Goal: Task Accomplishment & Management: Manage account settings

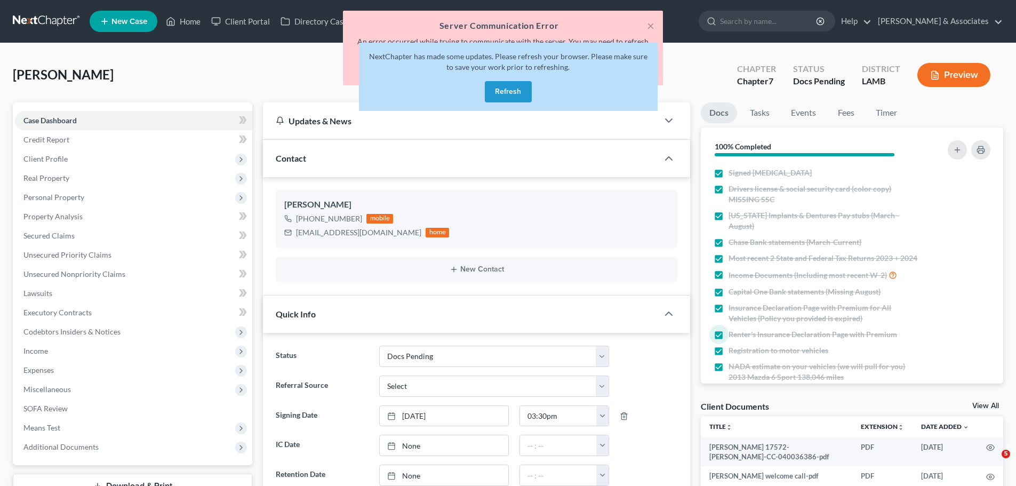
select select "6"
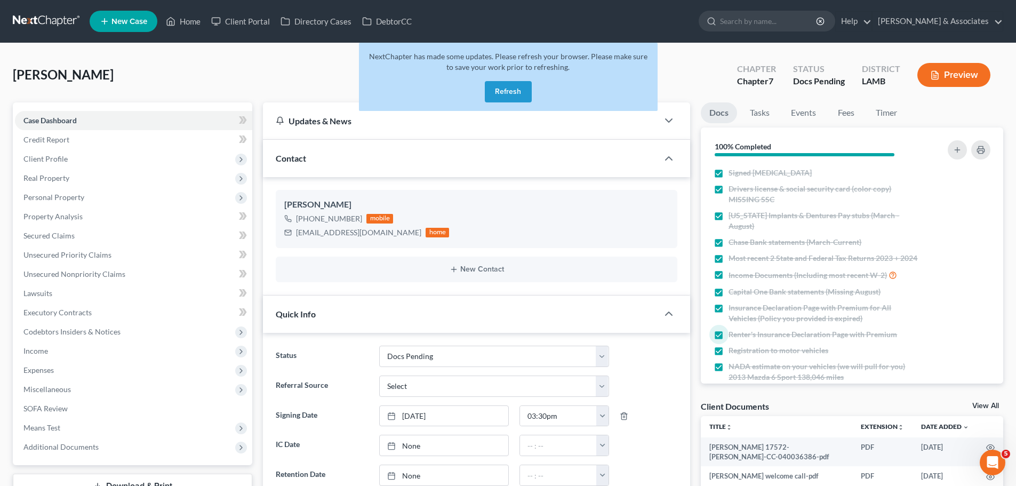
click at [56, 20] on link at bounding box center [47, 21] width 68 height 19
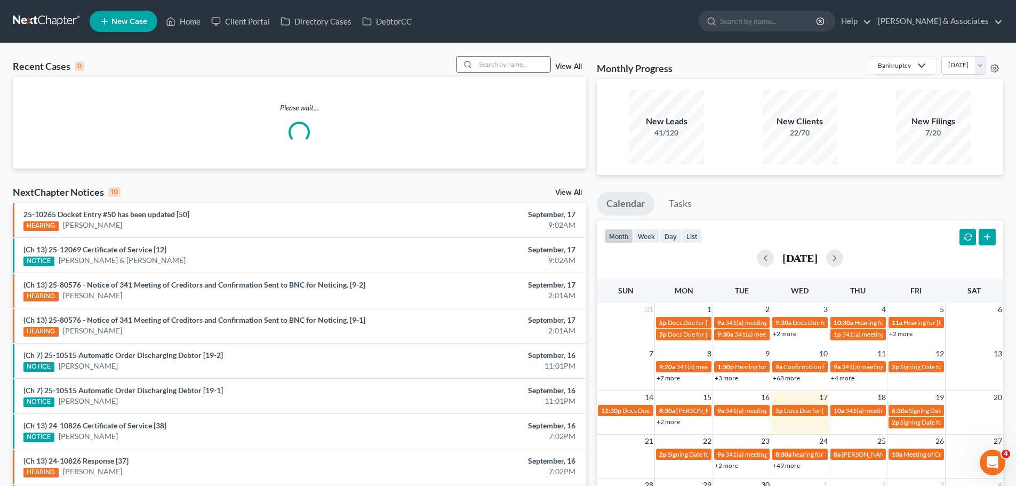
click at [510, 61] on input "search" at bounding box center [513, 64] width 75 height 15
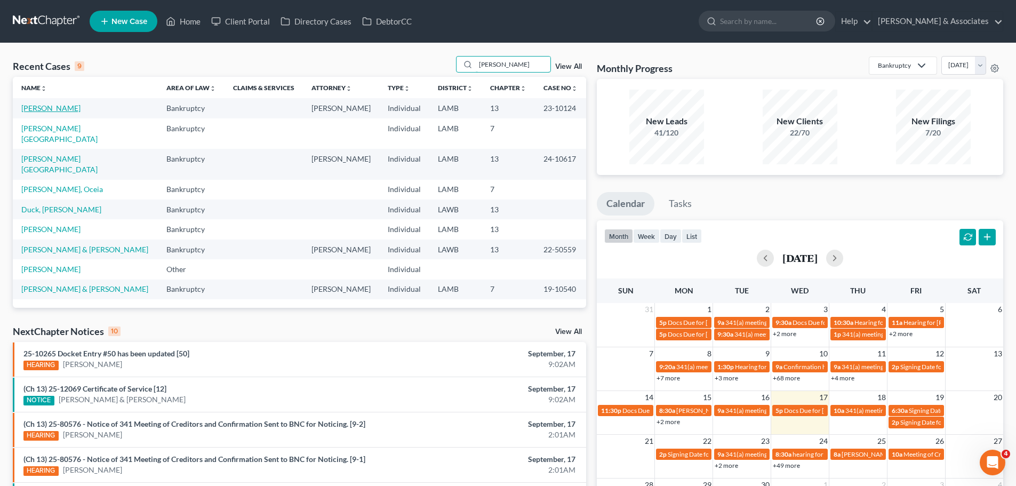
type input "brooks"
click at [61, 107] on link "Brooks, Angela" at bounding box center [50, 107] width 59 height 9
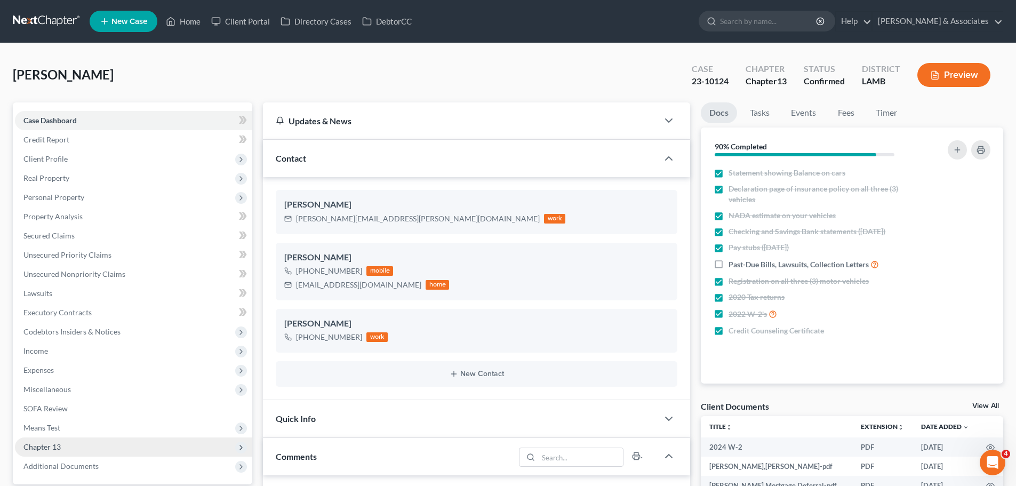
click at [46, 442] on span "Chapter 13" at bounding box center [41, 446] width 37 height 9
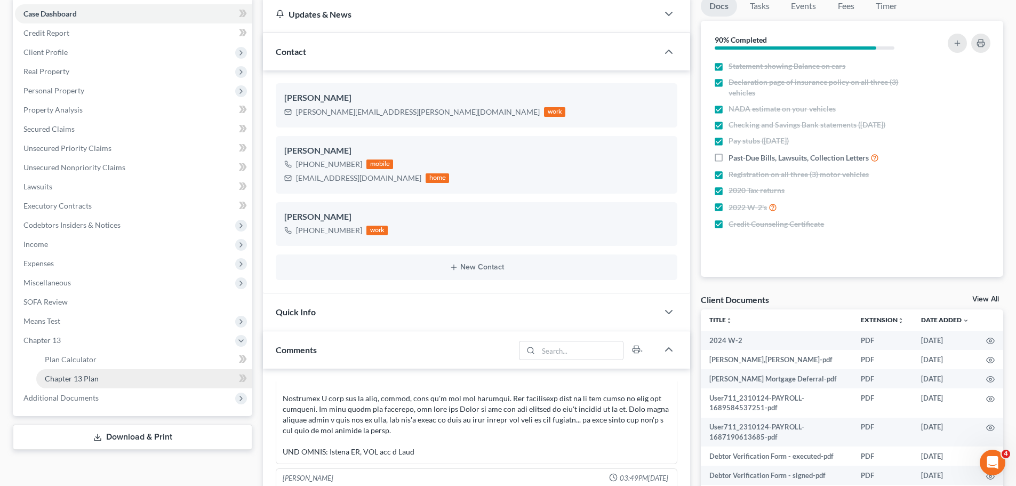
click at [68, 379] on span "Chapter 13 Plan" at bounding box center [72, 378] width 54 height 9
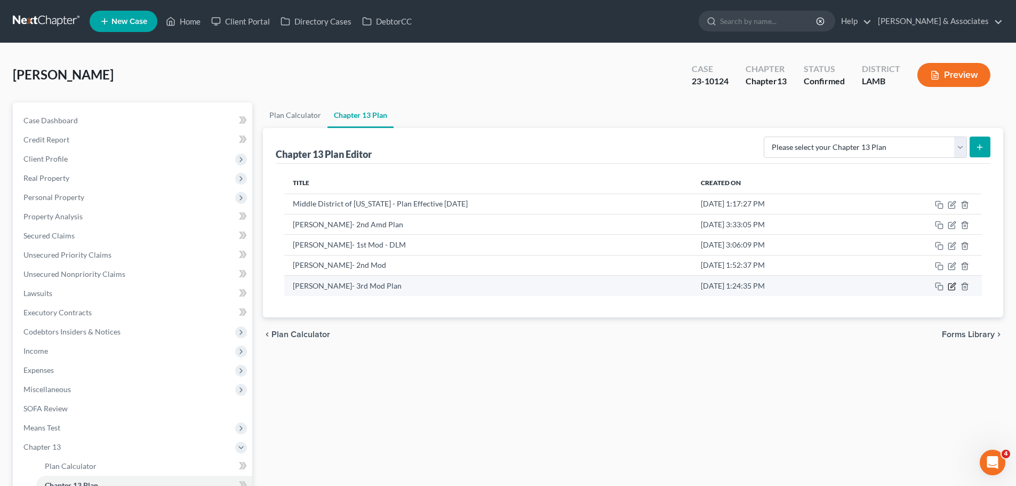
click at [951, 290] on icon "button" at bounding box center [951, 286] width 9 height 9
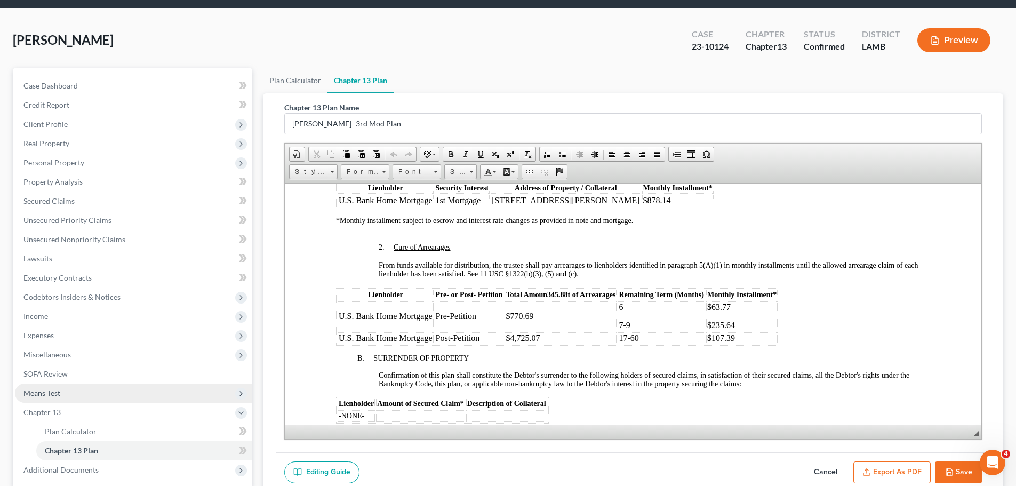
scroll to position [53, 0]
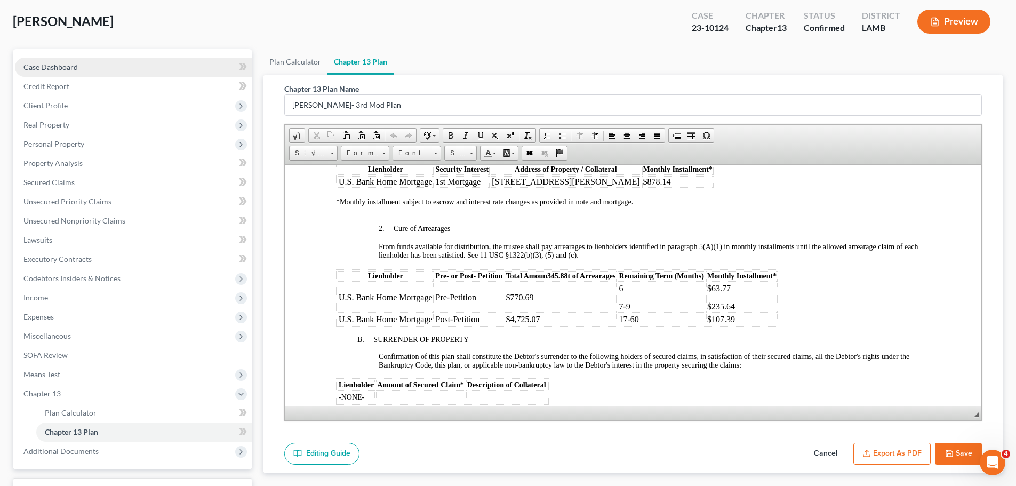
click at [49, 67] on span "Case Dashboard" at bounding box center [50, 66] width 54 height 9
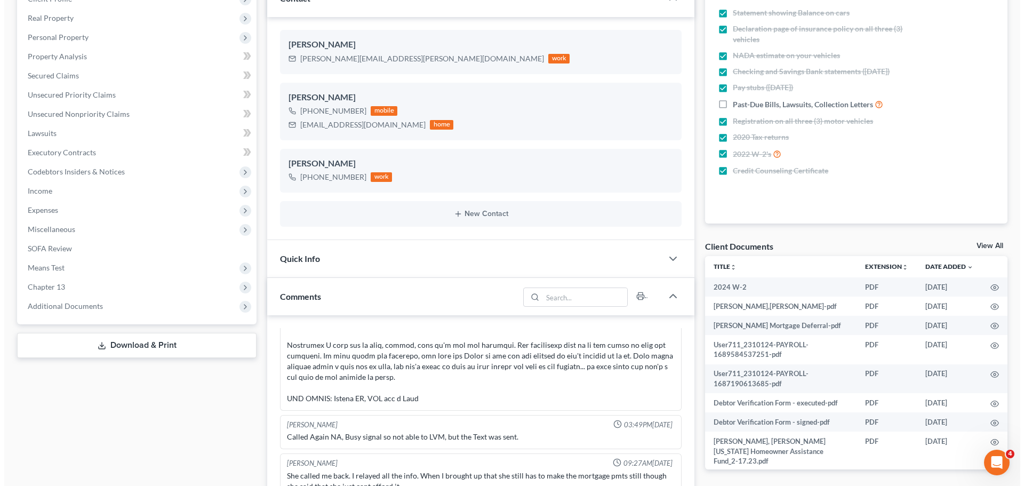
scroll to position [0, 17]
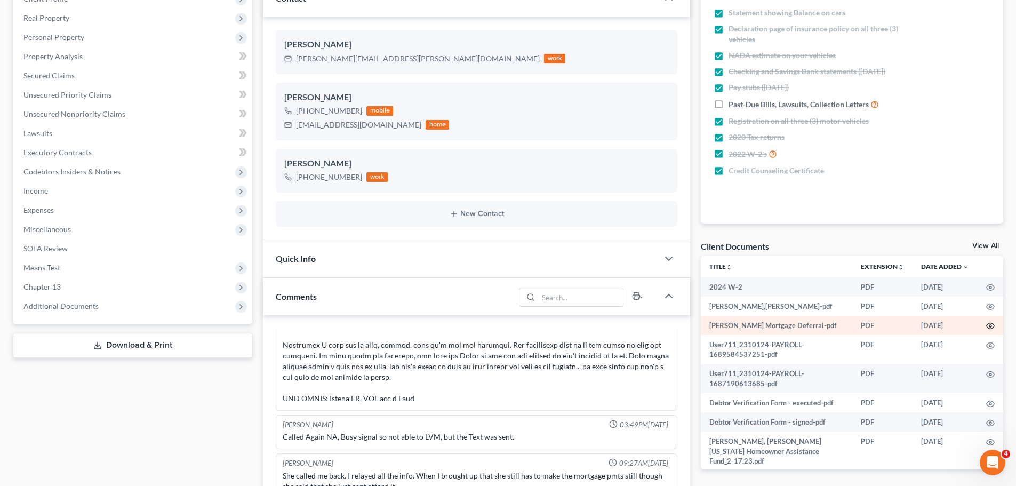
click at [986, 330] on icon "button" at bounding box center [990, 326] width 9 height 9
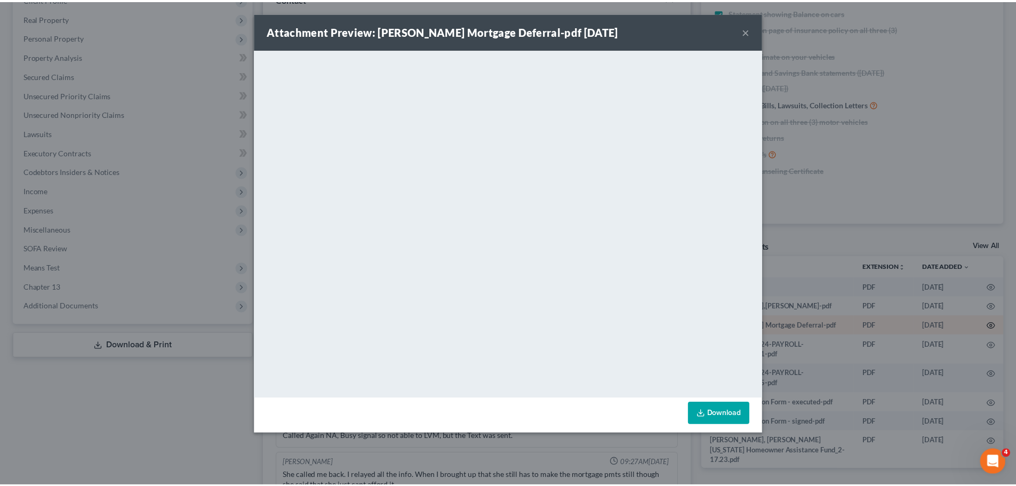
scroll to position [0, 15]
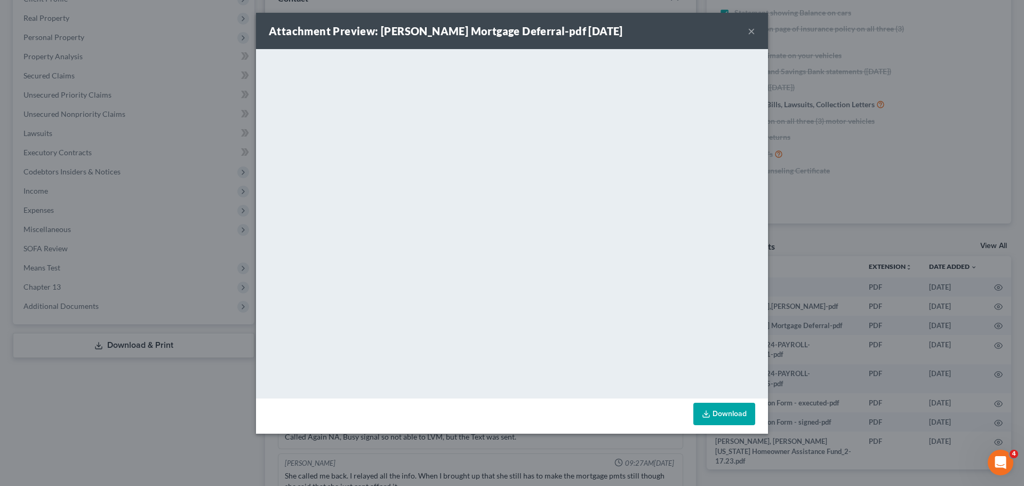
drag, startPoint x: 737, startPoint y: 52, endPoint x: 752, endPoint y: 33, distance: 25.1
click at [753, 31] on button "×" at bounding box center [751, 31] width 7 height 13
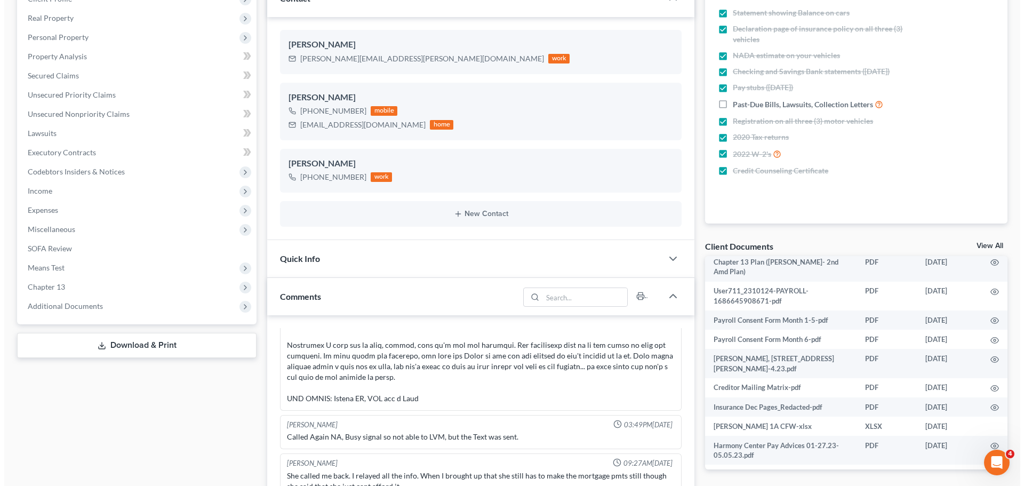
scroll to position [267, 17]
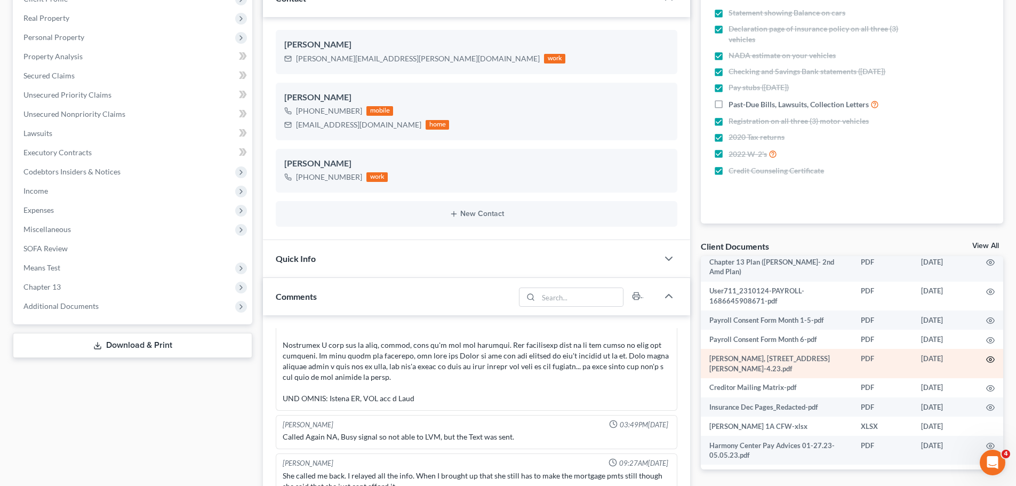
click at [989, 360] on circle "button" at bounding box center [990, 359] width 2 height 2
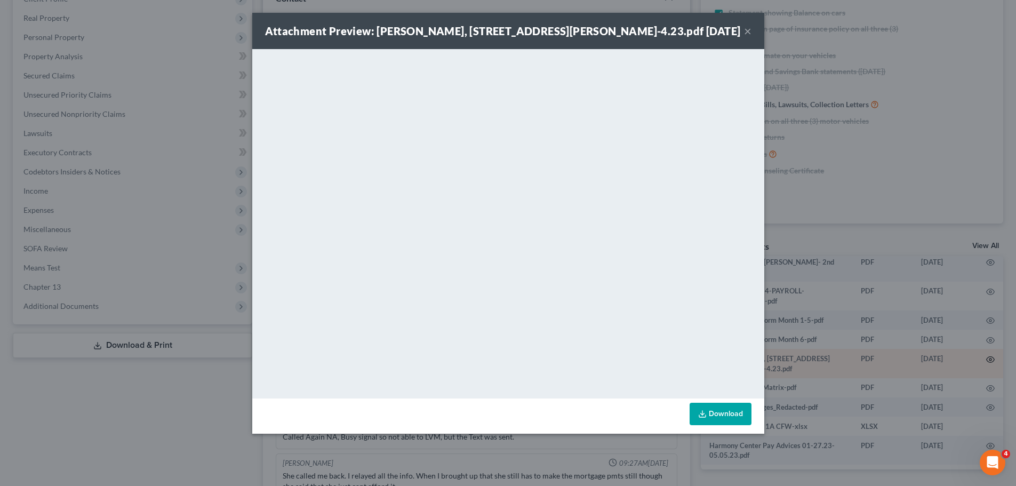
scroll to position [267, 15]
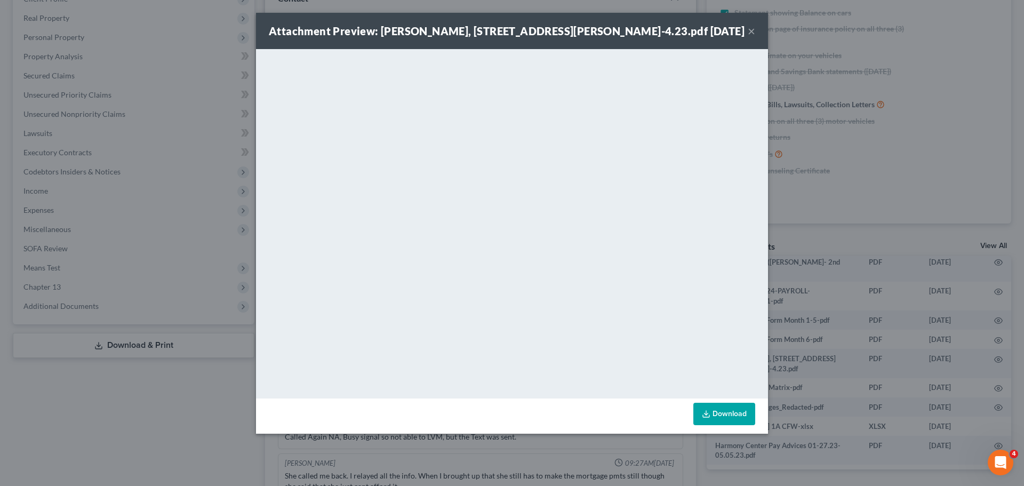
click at [752, 35] on button "×" at bounding box center [751, 31] width 7 height 13
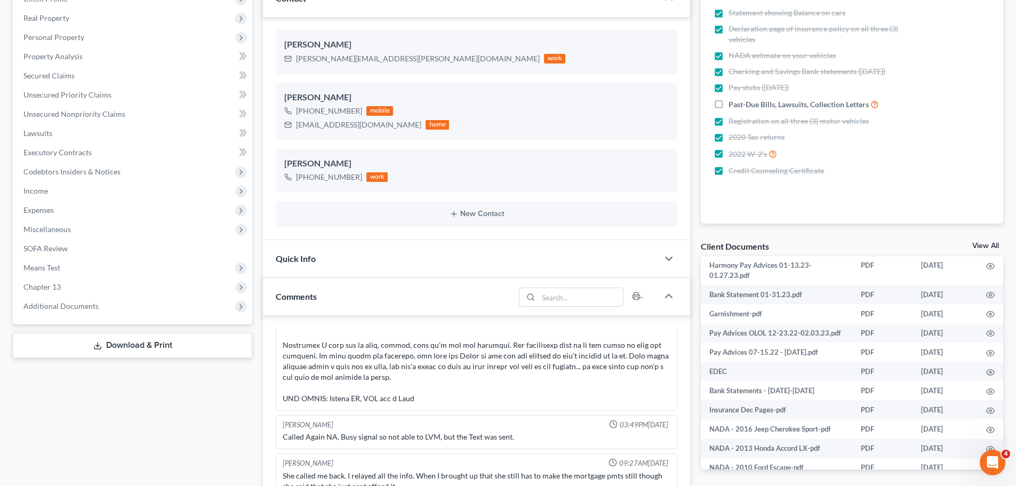
scroll to position [1440, 0]
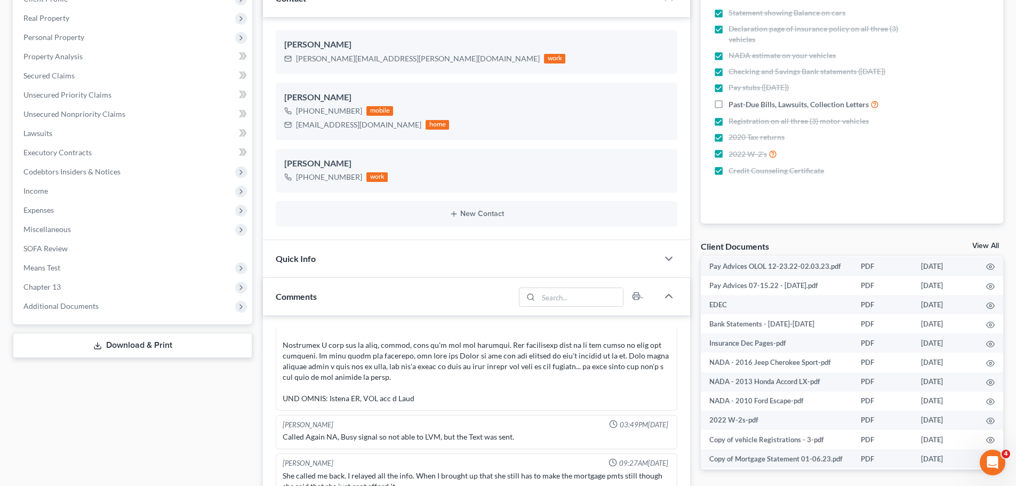
click at [861, 468] on div "Docs Tasks Events Fees Timer 90% Completed Nothing here yet! Statement showing …" at bounding box center [851, 488] width 313 height 1093
click at [986, 455] on icon "button" at bounding box center [990, 459] width 9 height 9
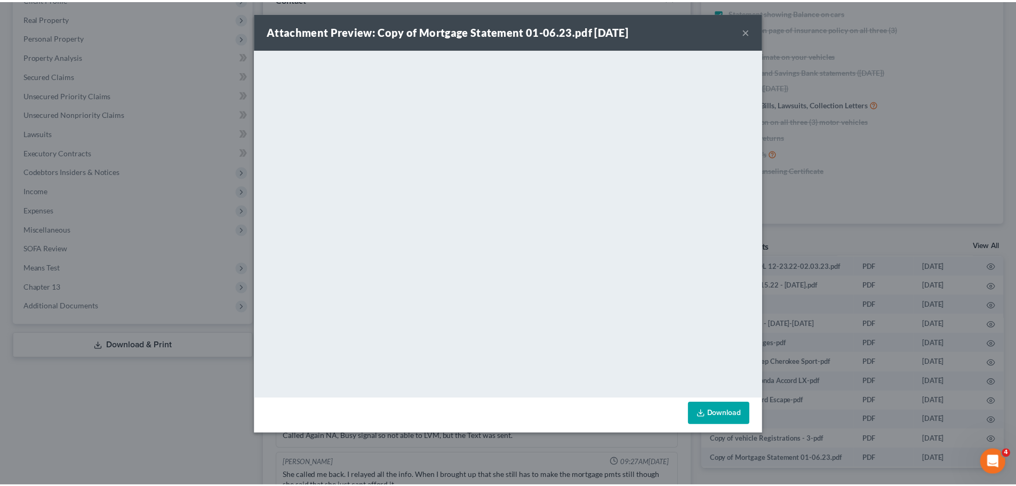
scroll to position [1440, 15]
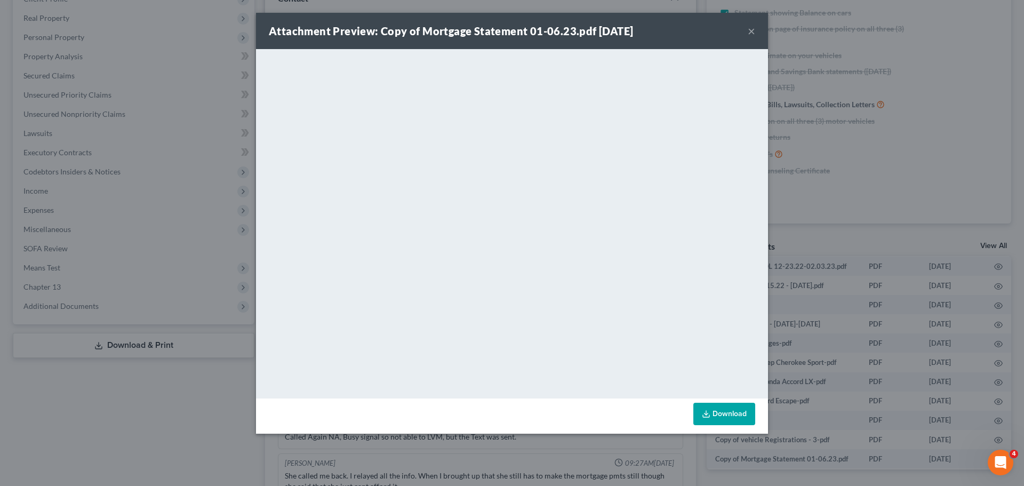
click at [592, 398] on div "<object ng-attr-data='https://nextchapter-prod.s3.amazonaws.com/uploads/attachm…" at bounding box center [512, 223] width 512 height 349
click at [746, 28] on div "Attachment Preview: Copy of Mortgage Statement 01-06.23.pdf 01/31/2023 ×" at bounding box center [512, 31] width 512 height 36
drag, startPoint x: 749, startPoint y: 31, endPoint x: 748, endPoint y: 49, distance: 17.6
click at [749, 31] on button "×" at bounding box center [751, 31] width 7 height 13
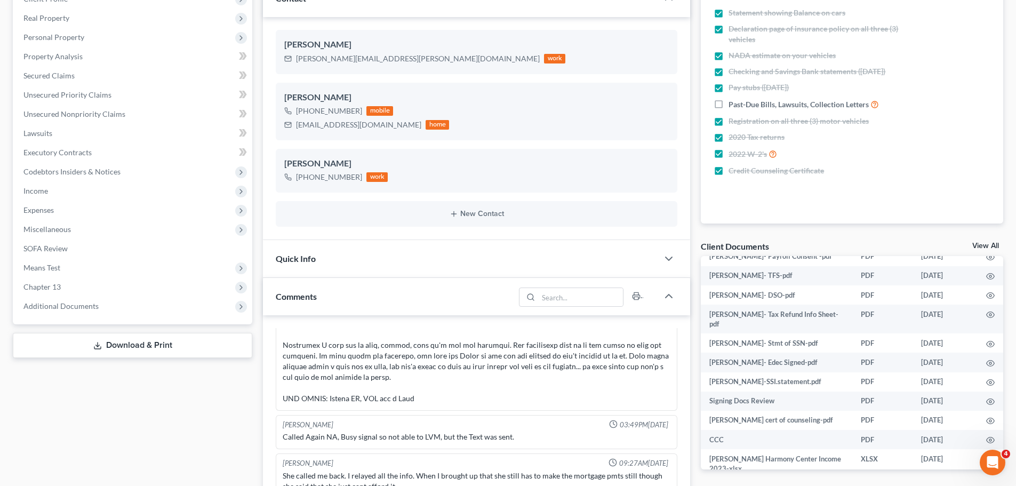
scroll to position [1120, 0]
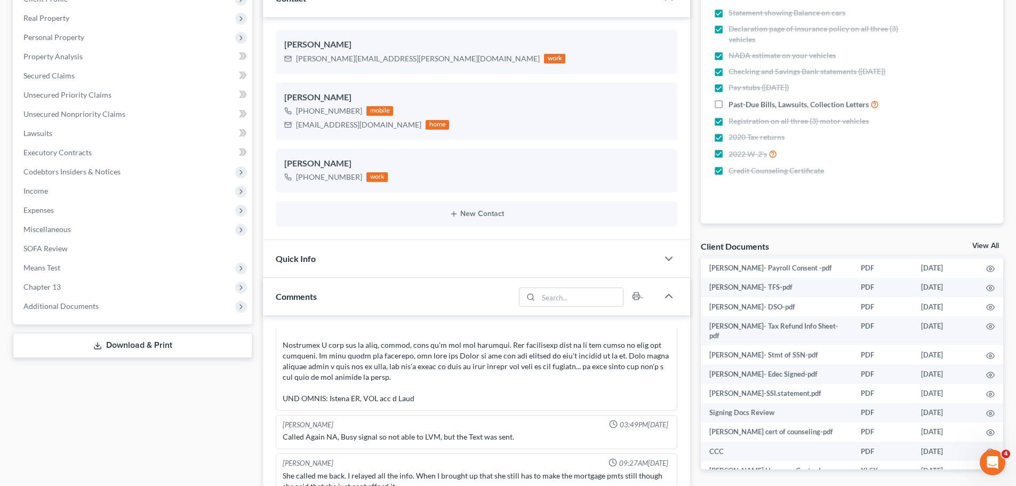
click at [41, 320] on div "Case Dashboard Payments Invoices Payments Payments Credit Report Client Profile…" at bounding box center [132, 133] width 239 height 382
click at [46, 308] on span "Additional Documents" at bounding box center [60, 305] width 75 height 9
click at [73, 364] on span "PACER Notices" at bounding box center [70, 363] width 51 height 9
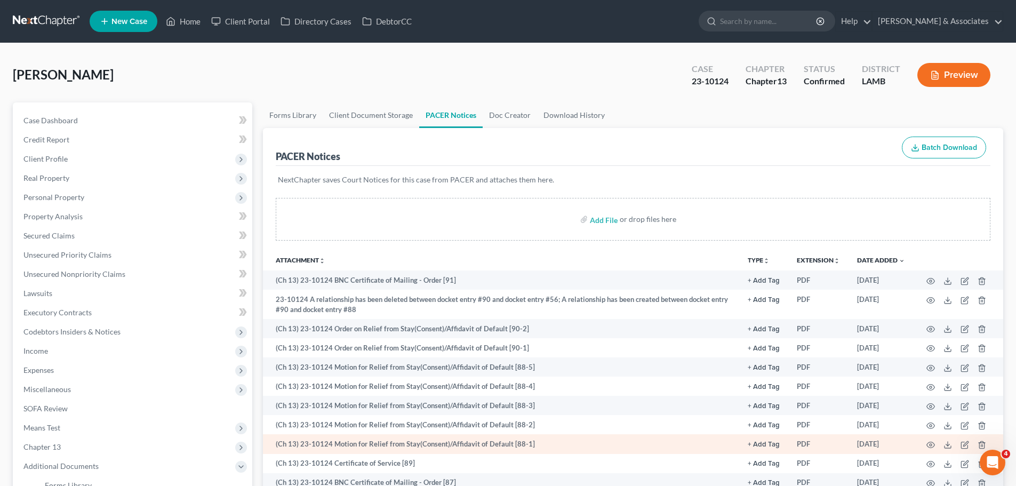
click at [929, 449] on td at bounding box center [958, 443] width 90 height 19
click at [931, 445] on circle "button" at bounding box center [930, 445] width 2 height 2
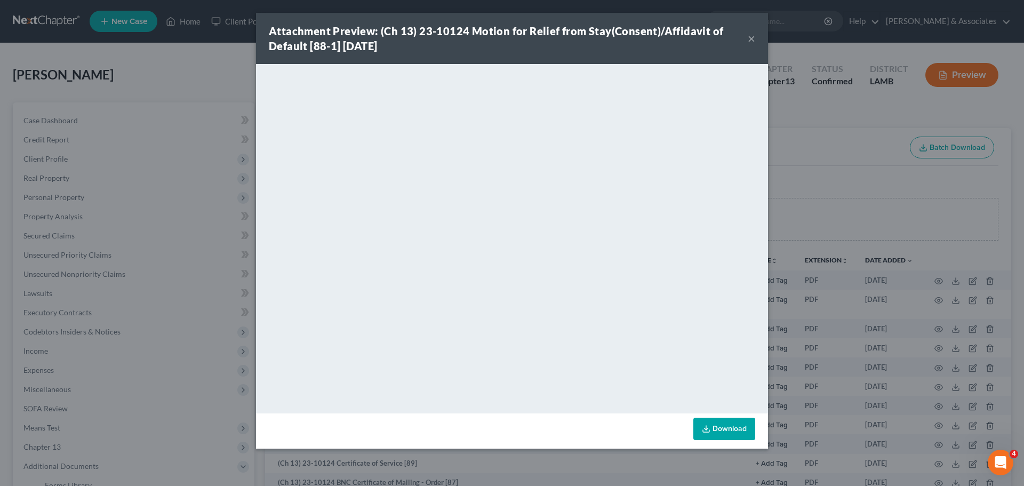
click at [752, 38] on button "×" at bounding box center [751, 38] width 7 height 13
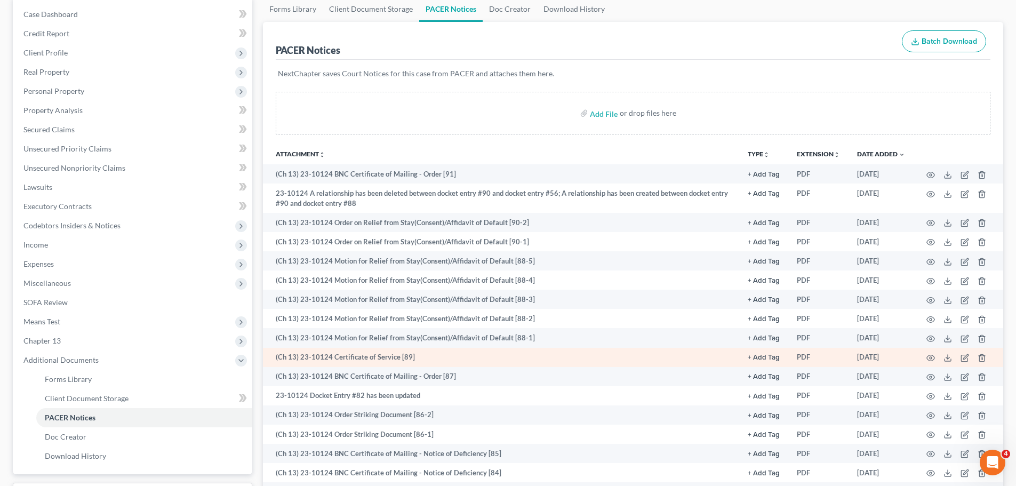
scroll to position [107, 0]
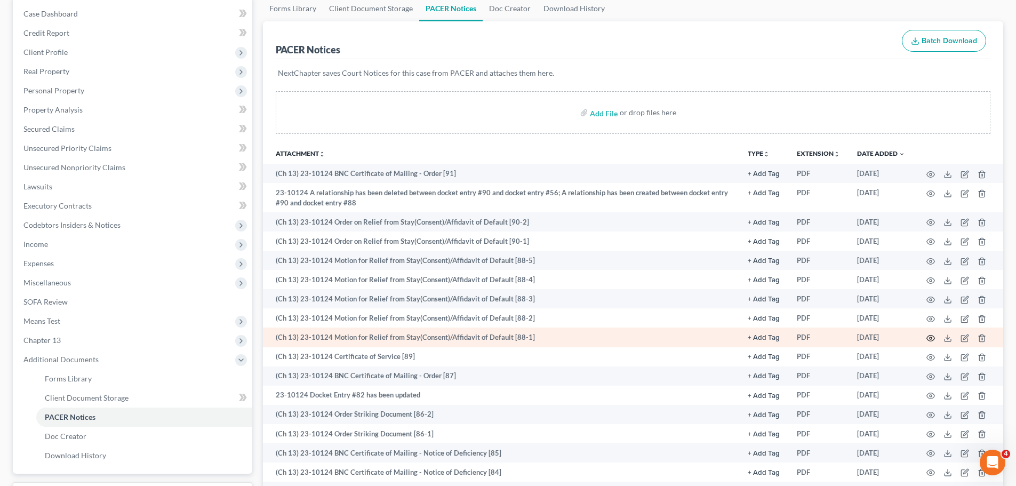
click at [933, 338] on icon "button" at bounding box center [930, 338] width 9 height 9
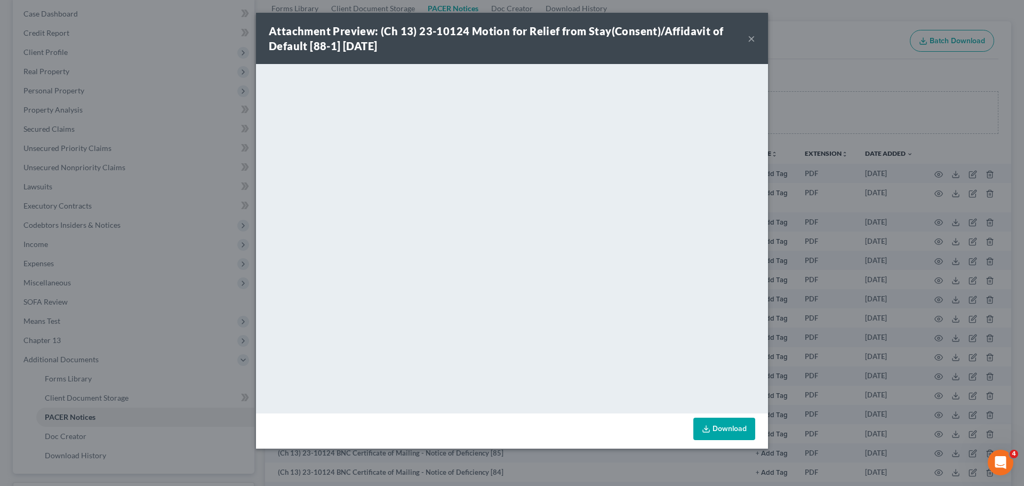
click at [753, 36] on button "×" at bounding box center [751, 38] width 7 height 13
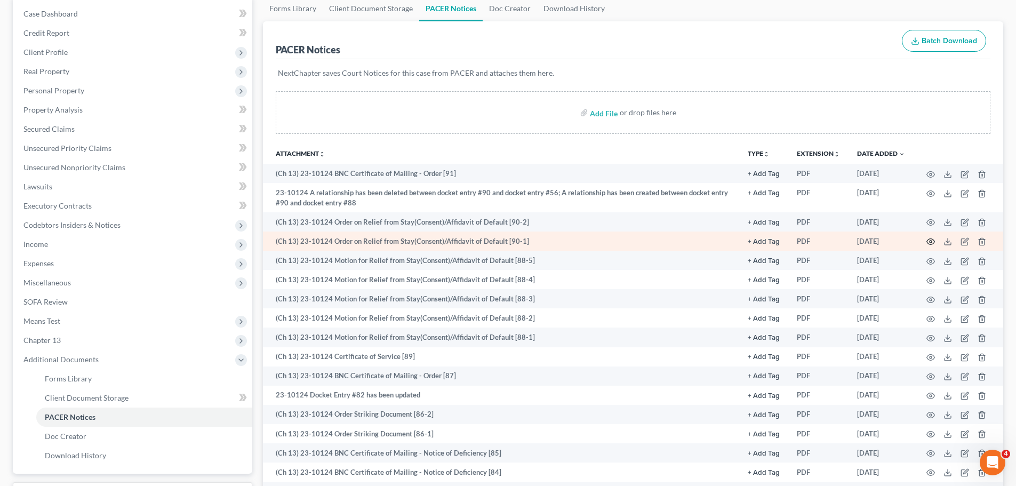
click at [929, 239] on icon "button" at bounding box center [930, 241] width 9 height 9
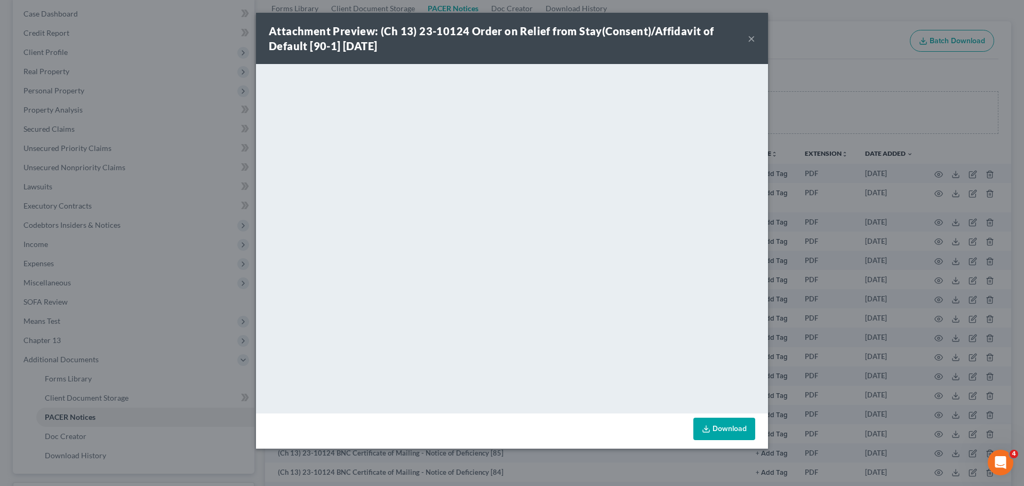
click at [751, 38] on button "×" at bounding box center [751, 38] width 7 height 13
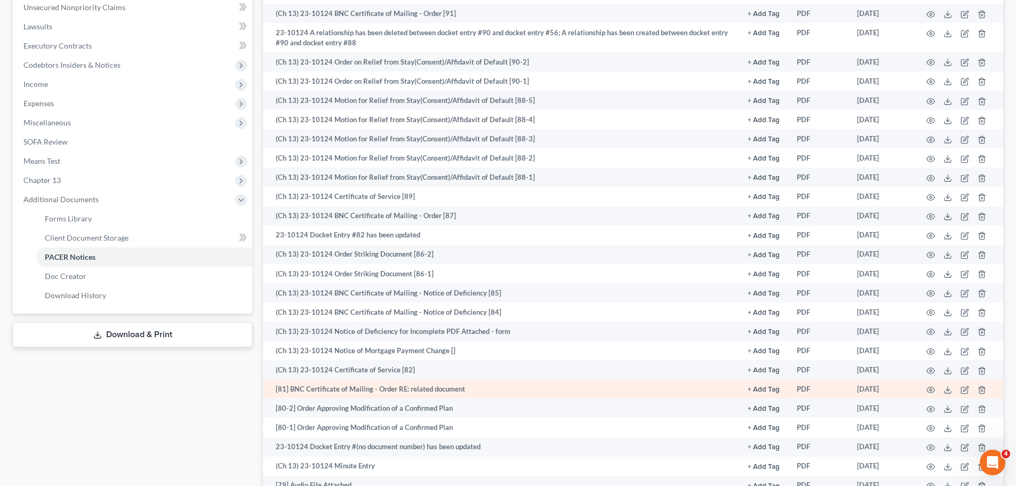
scroll to position [320, 0]
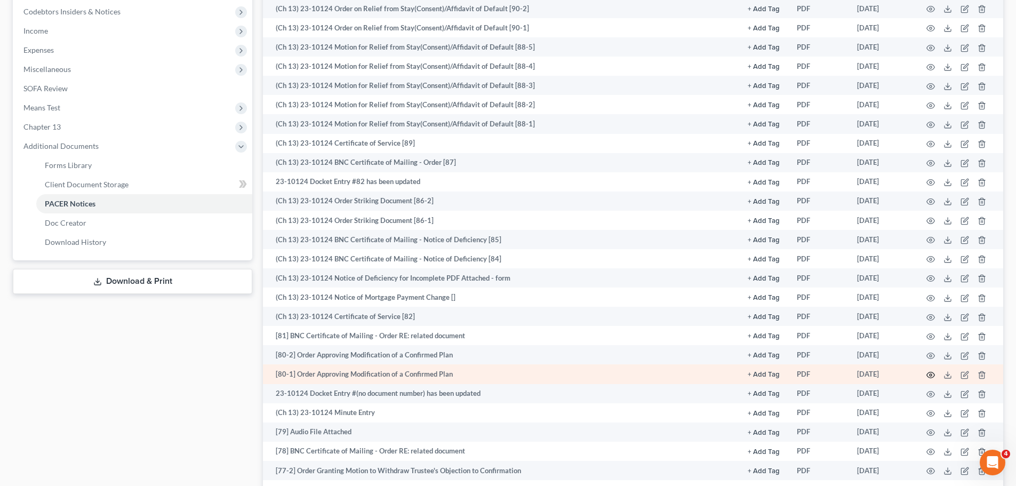
click at [929, 374] on circle "button" at bounding box center [930, 375] width 2 height 2
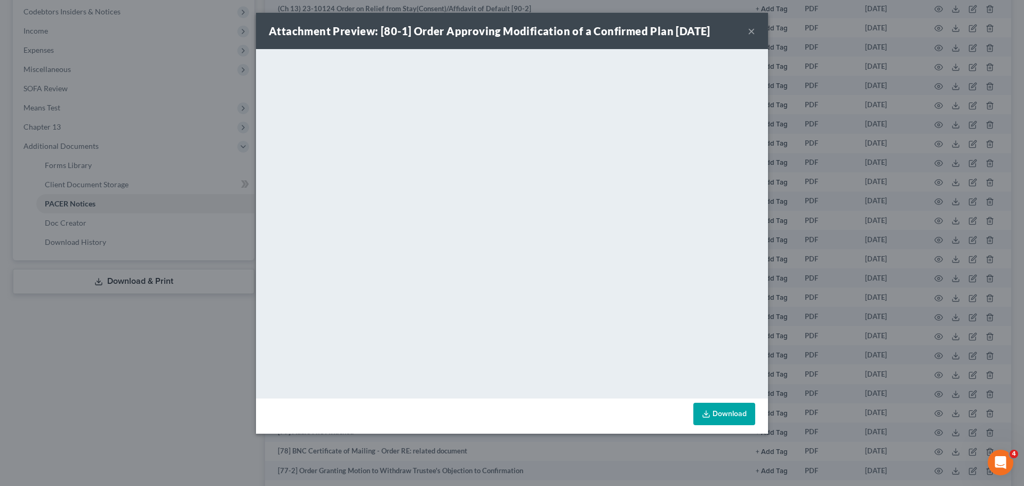
click at [752, 29] on button "×" at bounding box center [751, 31] width 7 height 13
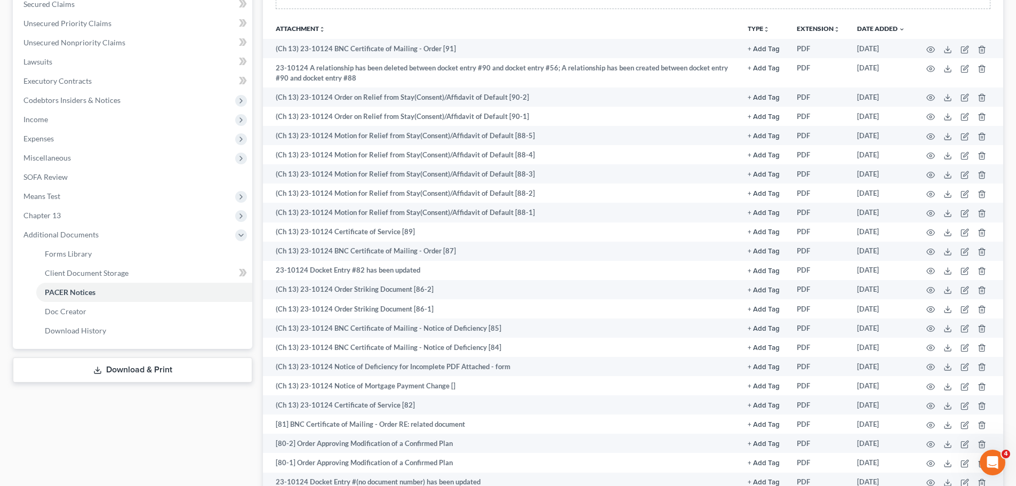
scroll to position [213, 0]
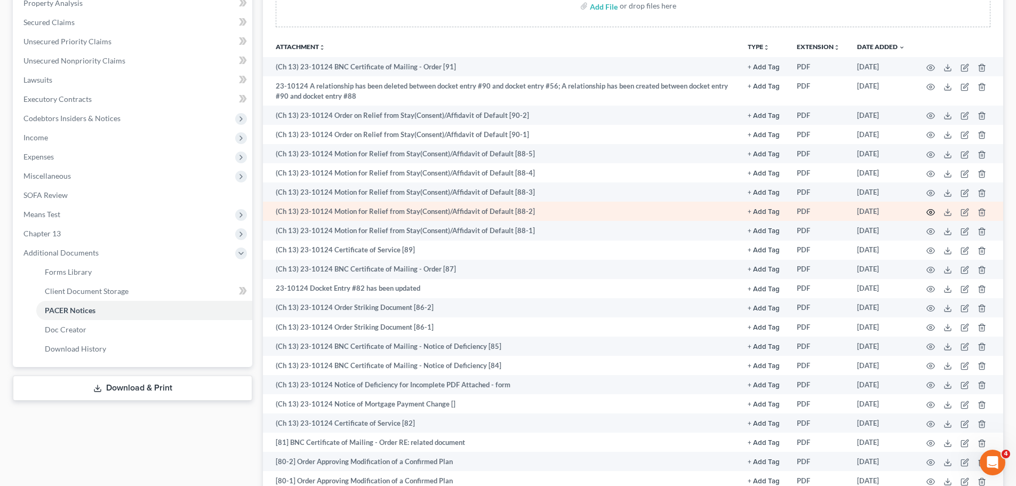
click at [929, 208] on icon "button" at bounding box center [930, 212] width 9 height 9
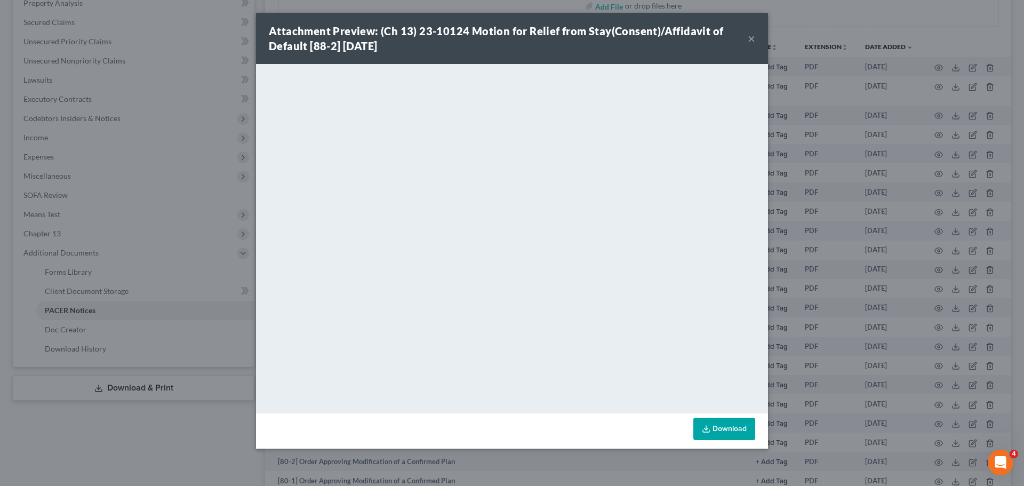
click at [751, 37] on button "×" at bounding box center [751, 38] width 7 height 13
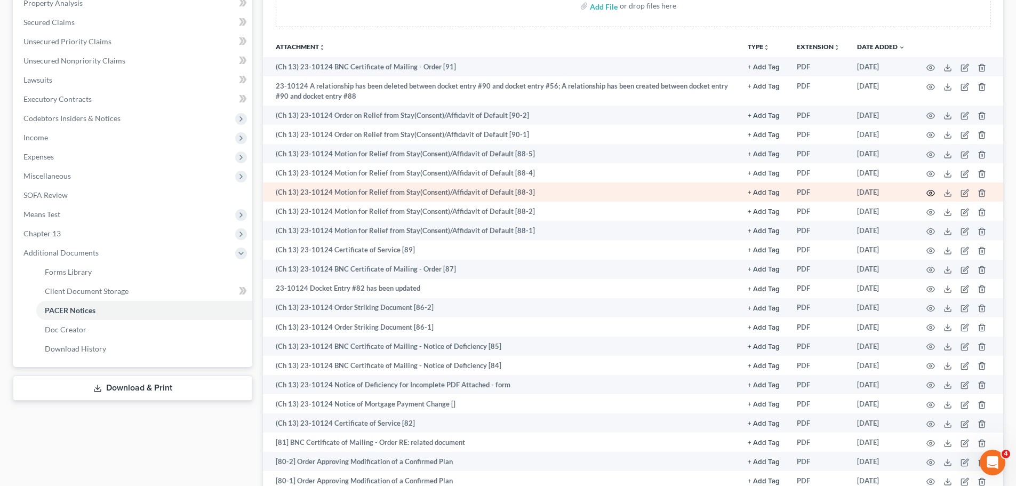
click at [928, 192] on icon "button" at bounding box center [930, 193] width 9 height 9
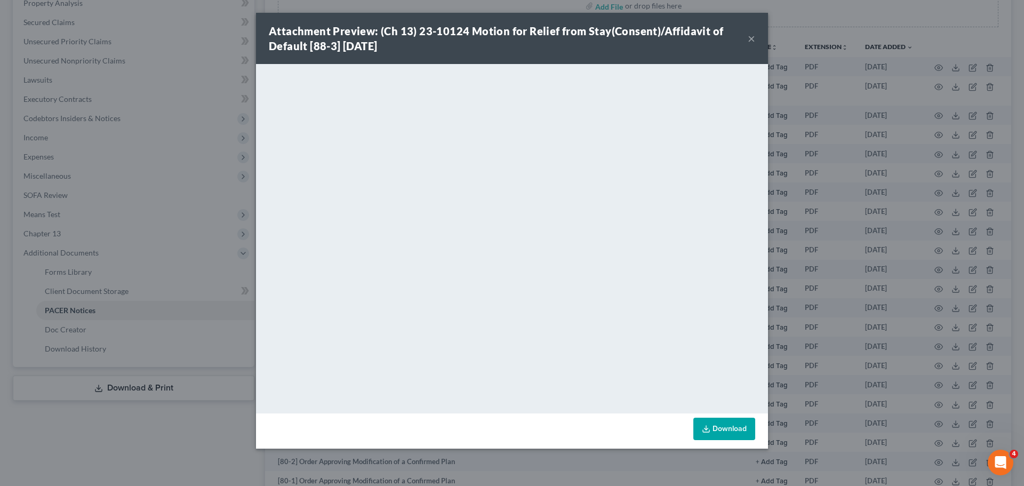
click at [751, 38] on button "×" at bounding box center [751, 38] width 7 height 13
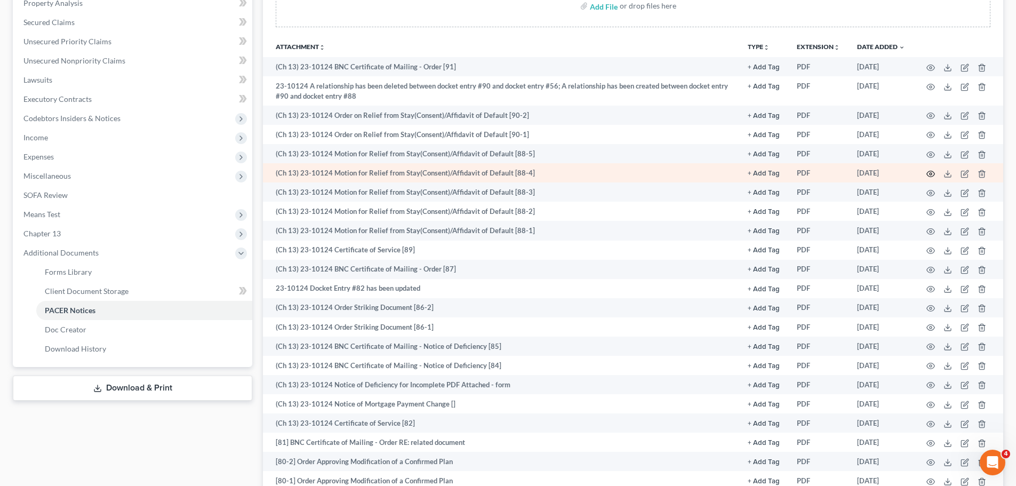
click at [928, 172] on icon "button" at bounding box center [931, 174] width 8 height 6
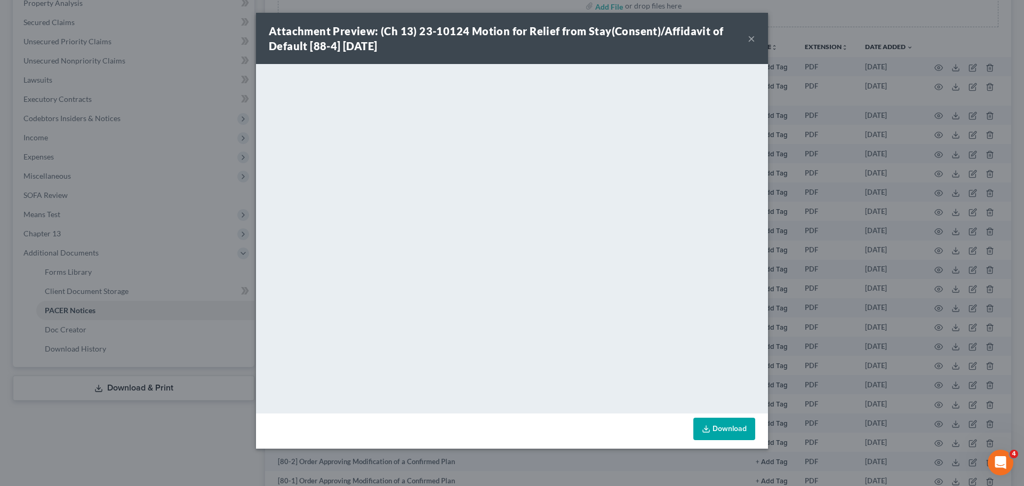
click at [757, 41] on div "Attachment Preview: (Ch 13) 23-10124 Motion for Relief from Stay(Consent)/Affid…" at bounding box center [512, 38] width 512 height 51
click at [752, 42] on button "×" at bounding box center [751, 38] width 7 height 13
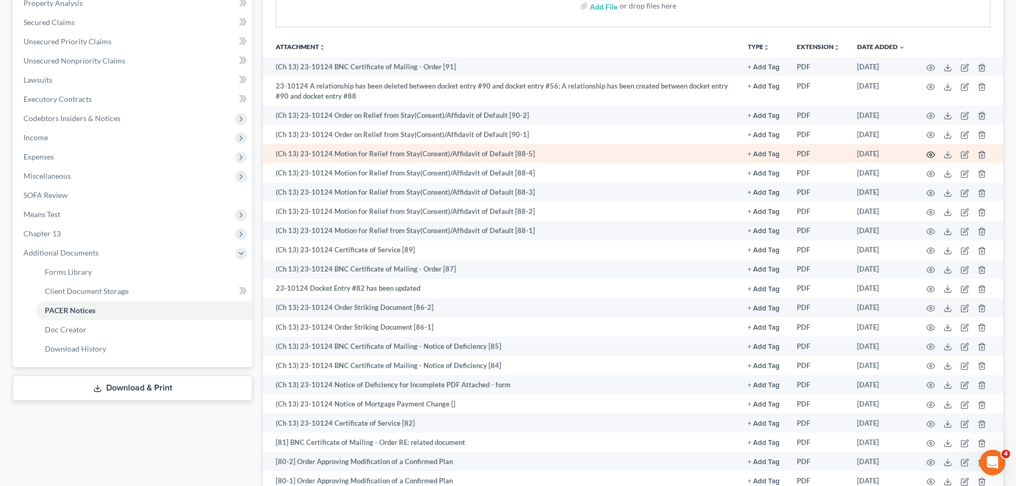
click at [929, 154] on circle "button" at bounding box center [930, 155] width 2 height 2
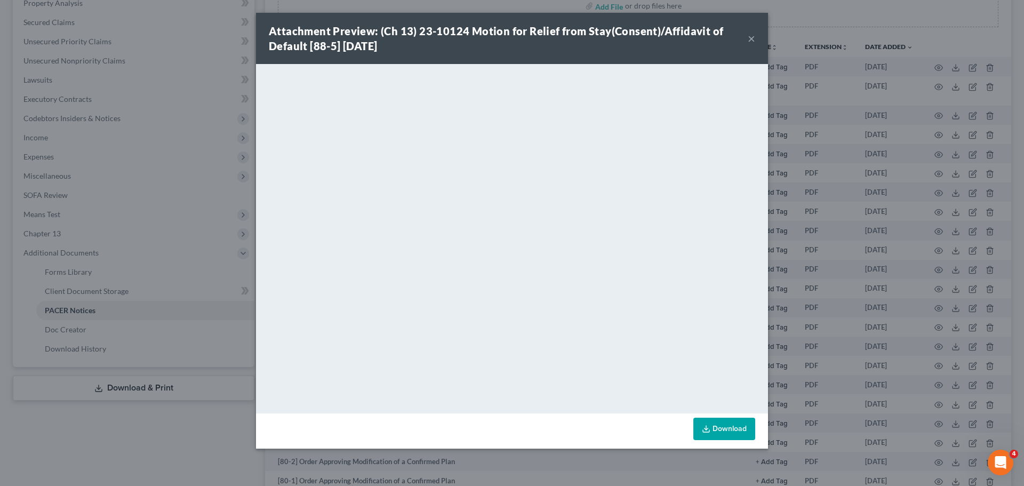
drag, startPoint x: 751, startPoint y: 40, endPoint x: 240, endPoint y: 43, distance: 510.8
click at [751, 40] on button "×" at bounding box center [751, 38] width 7 height 13
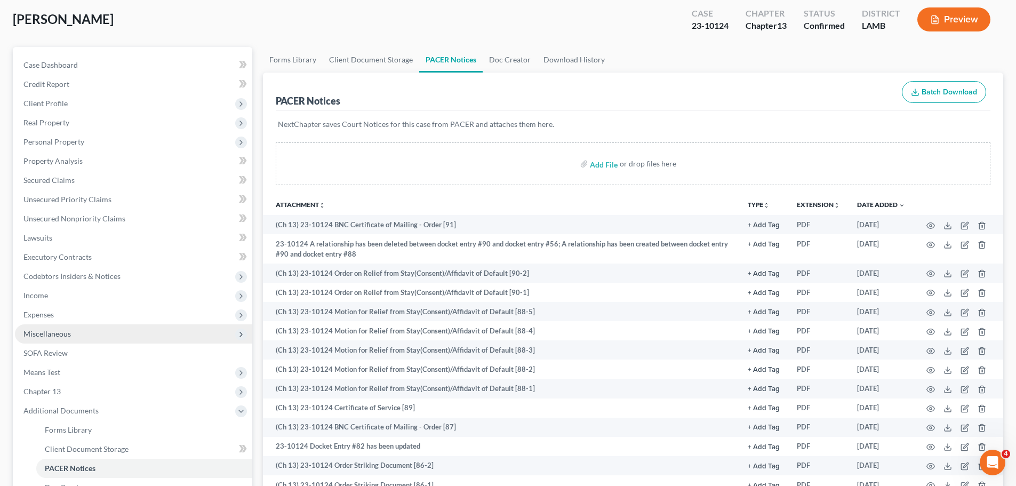
scroll to position [0, 0]
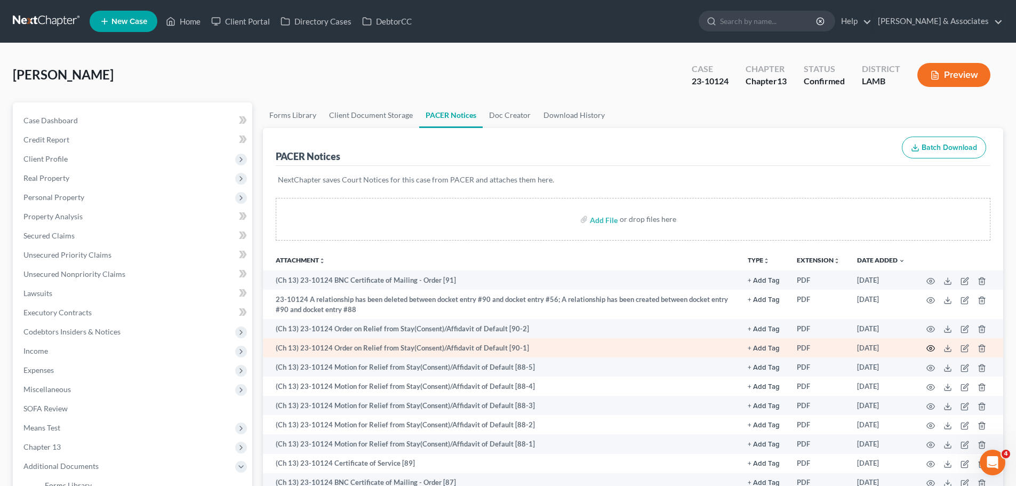
click at [928, 348] on icon "button" at bounding box center [930, 348] width 9 height 9
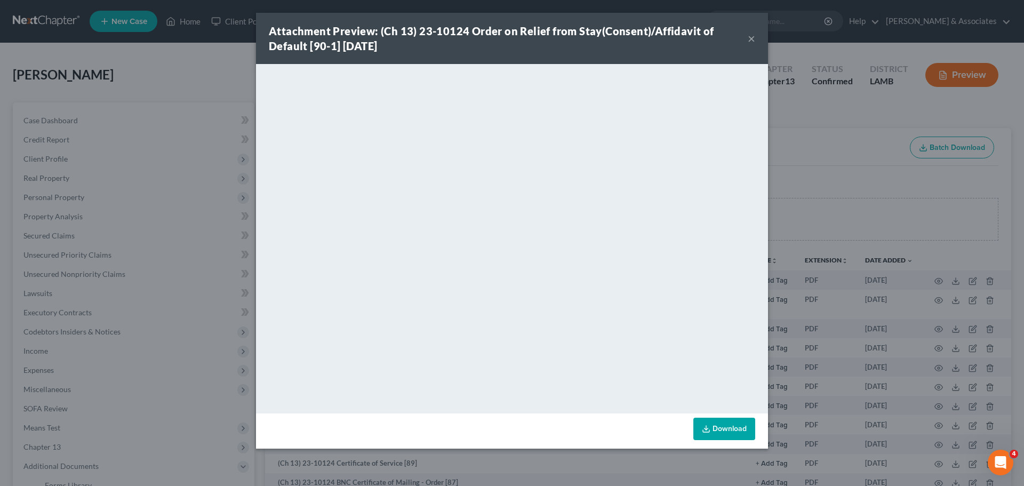
click at [750, 42] on button "×" at bounding box center [751, 38] width 7 height 13
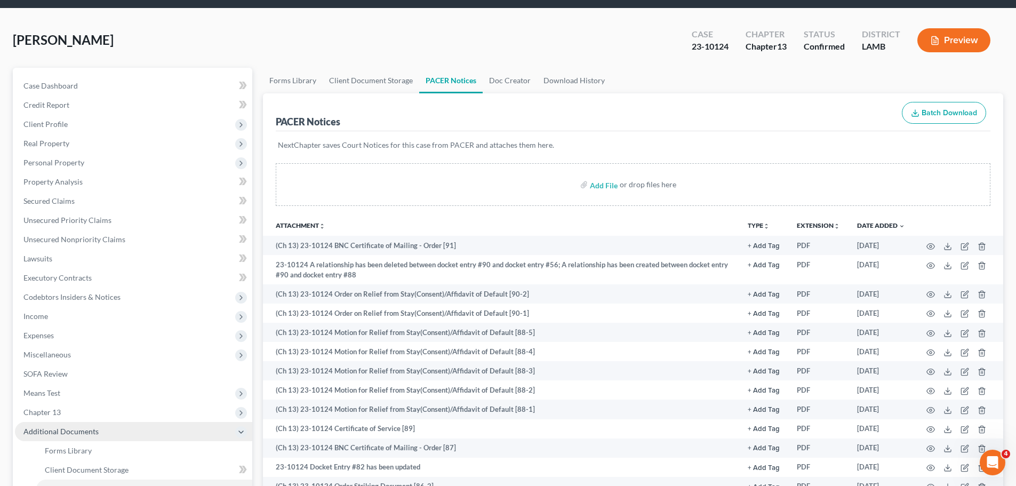
scroll to position [53, 0]
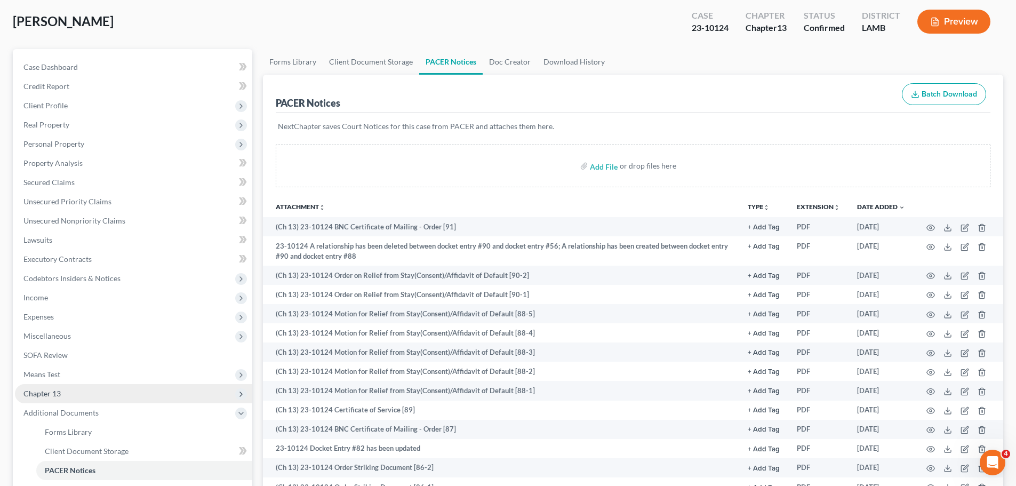
click at [58, 394] on span "Chapter 13" at bounding box center [41, 393] width 37 height 9
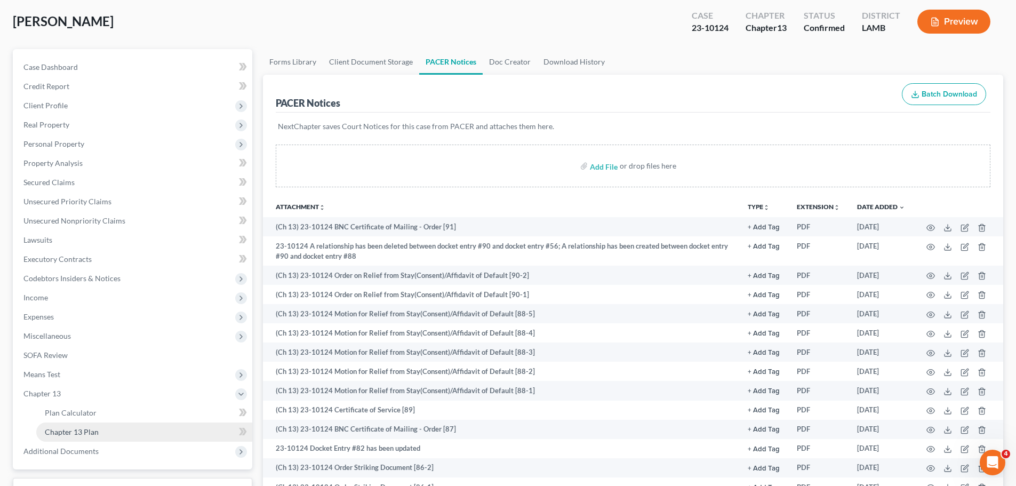
click at [72, 430] on span "Chapter 13 Plan" at bounding box center [72, 431] width 54 height 9
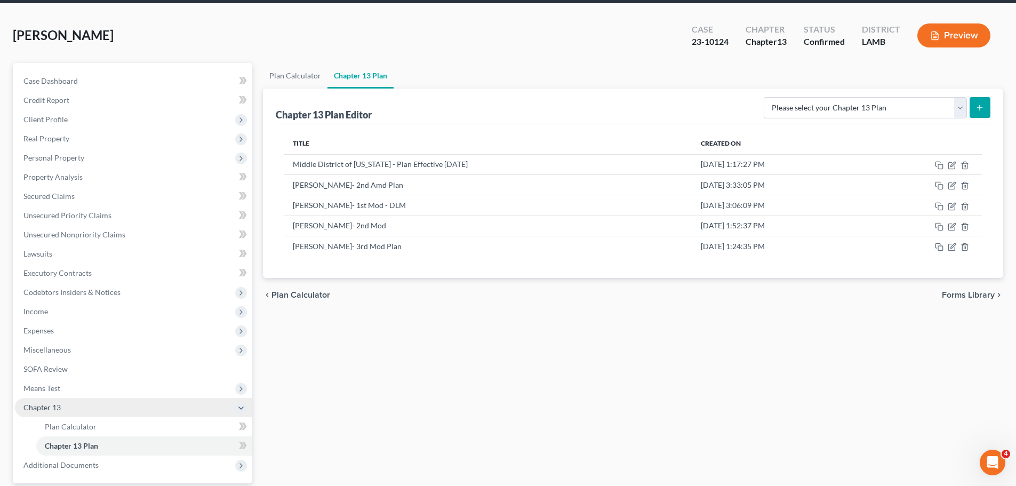
scroll to position [107, 0]
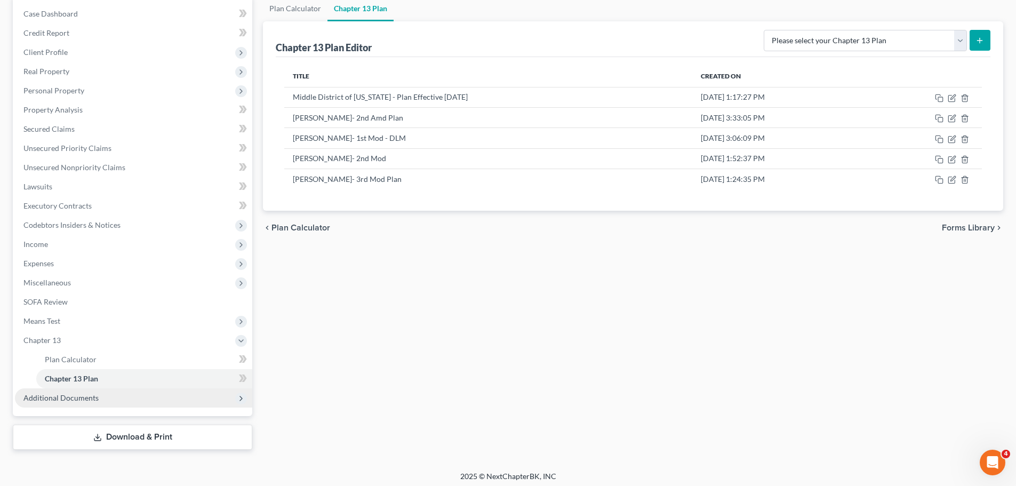
click at [57, 398] on span "Additional Documents" at bounding box center [60, 397] width 75 height 9
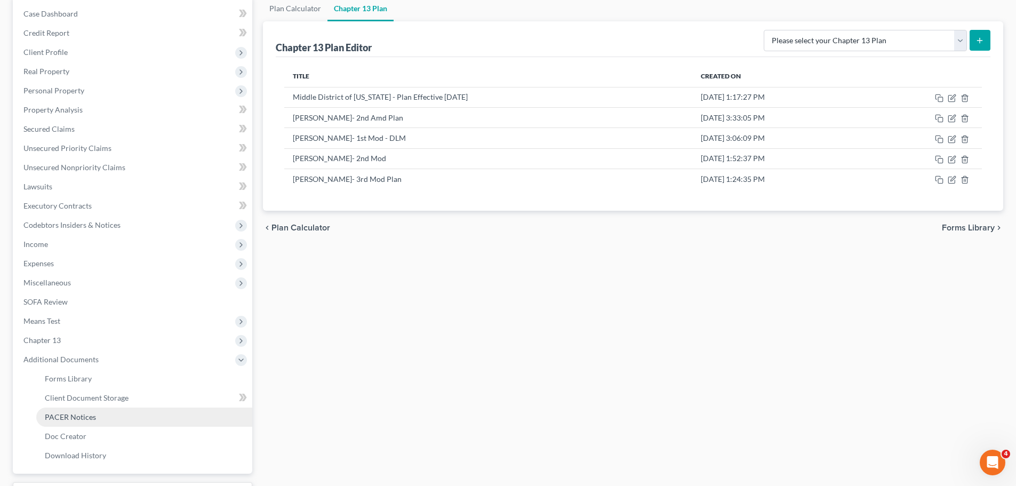
click at [60, 413] on span "PACER Notices" at bounding box center [70, 416] width 51 height 9
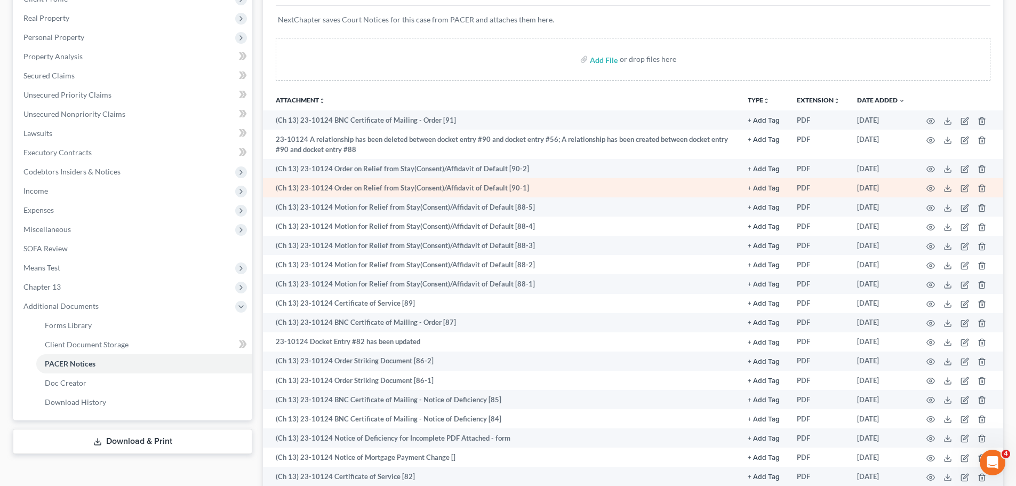
scroll to position [213, 0]
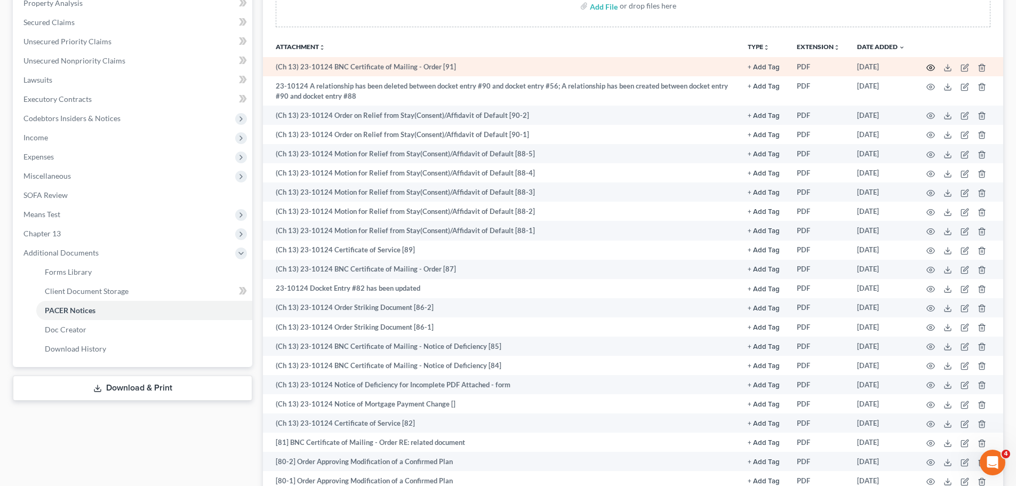
click at [930, 68] on icon "button" at bounding box center [930, 67] width 9 height 9
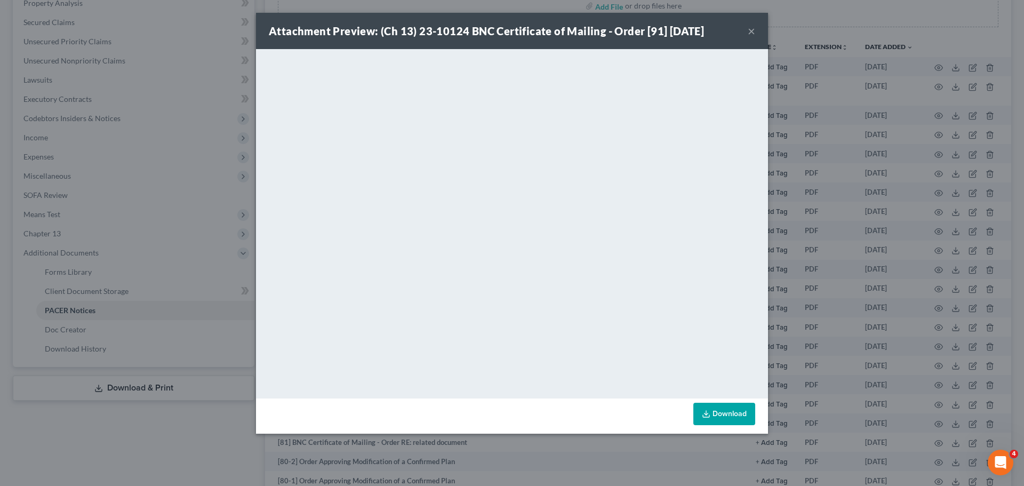
click at [752, 25] on button "×" at bounding box center [751, 31] width 7 height 13
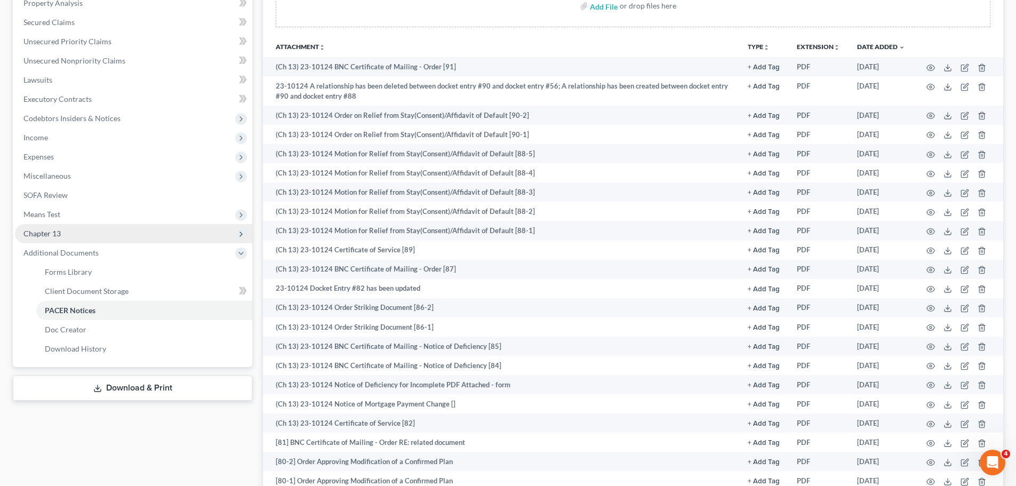
click at [85, 225] on span "Chapter 13" at bounding box center [133, 233] width 237 height 19
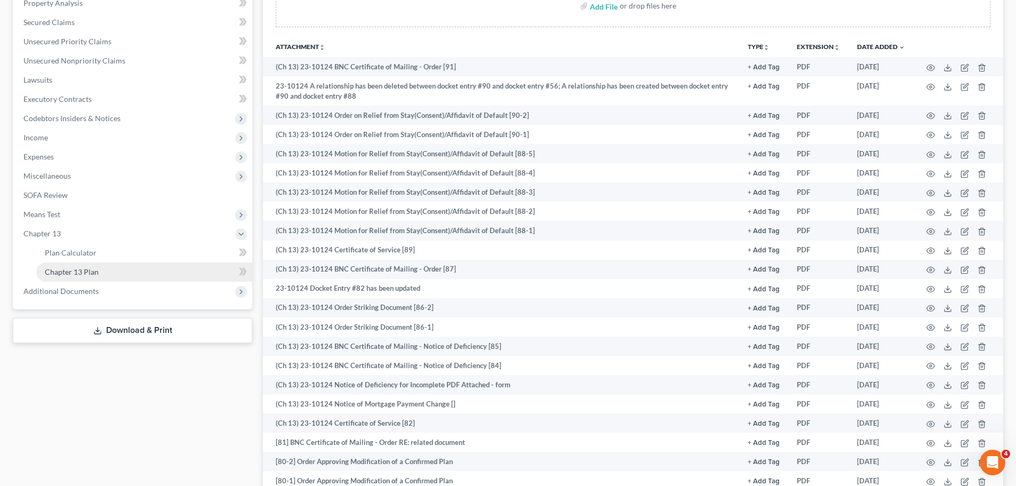
click at [87, 264] on link "Chapter 13 Plan" at bounding box center [144, 271] width 216 height 19
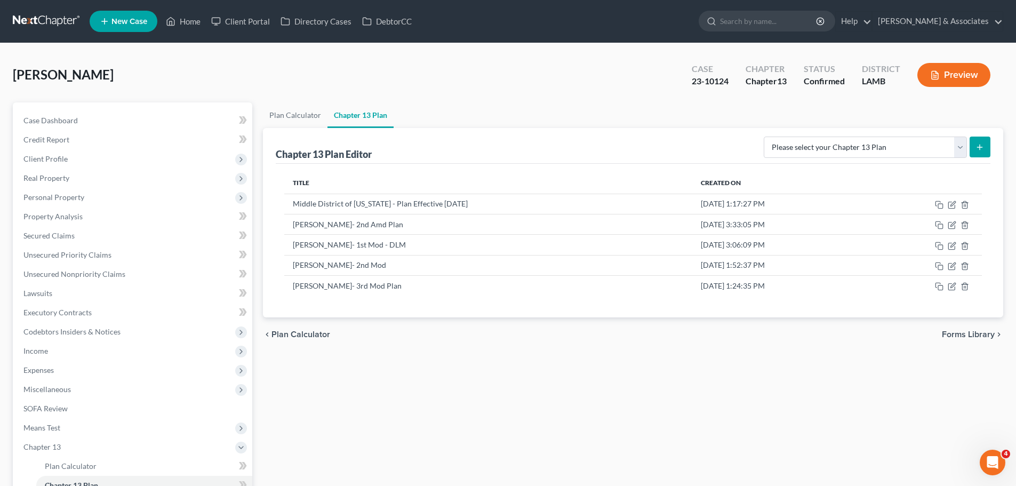
click at [63, 22] on link at bounding box center [47, 21] width 68 height 19
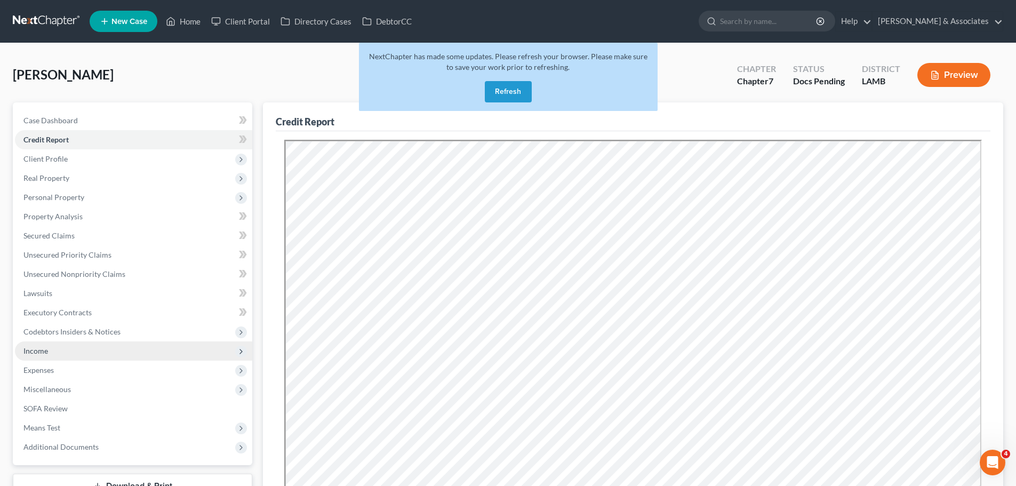
click at [48, 351] on span "Income" at bounding box center [133, 350] width 237 height 19
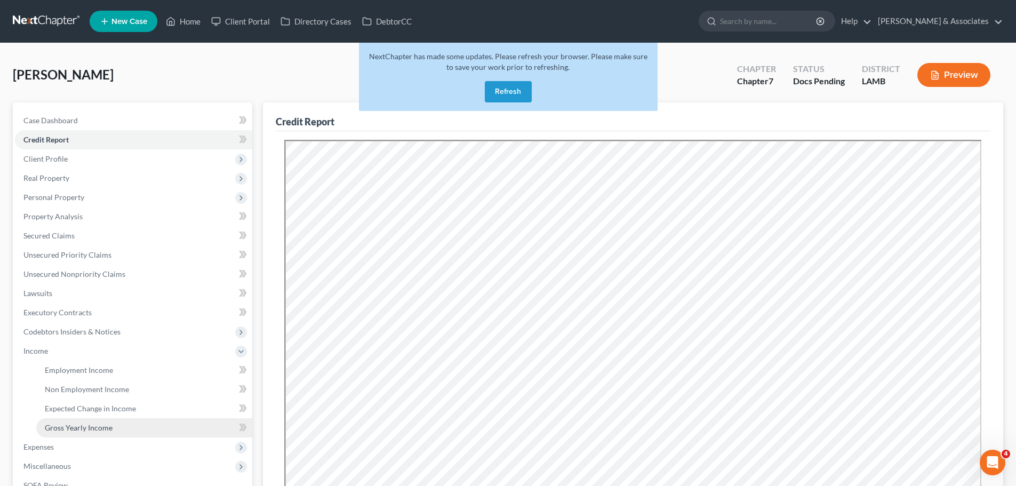
click at [75, 427] on span "Gross Yearly Income" at bounding box center [79, 427] width 68 height 9
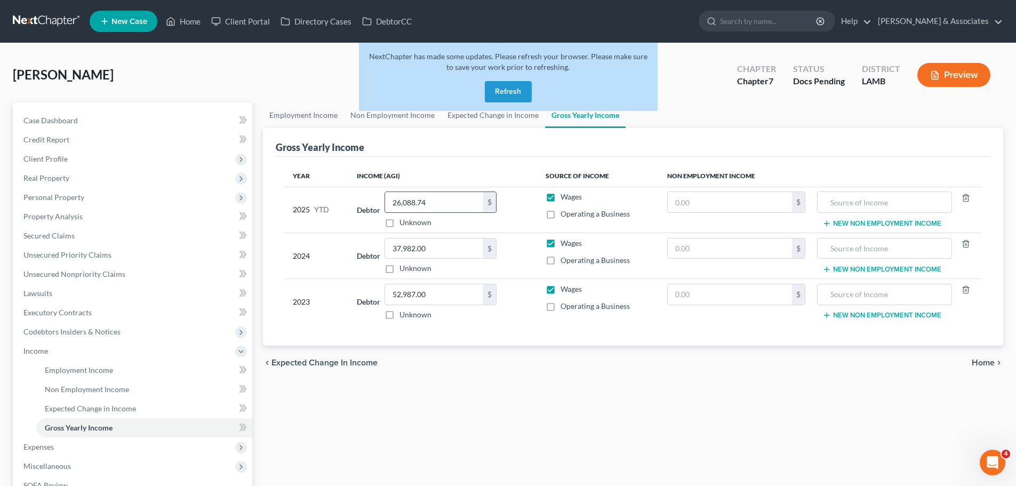
click at [460, 205] on input "26,088.74" at bounding box center [434, 202] width 98 height 20
click at [436, 203] on input "26,088.74" at bounding box center [434, 202] width 98 height 20
click at [521, 97] on button "Refresh" at bounding box center [508, 91] width 47 height 21
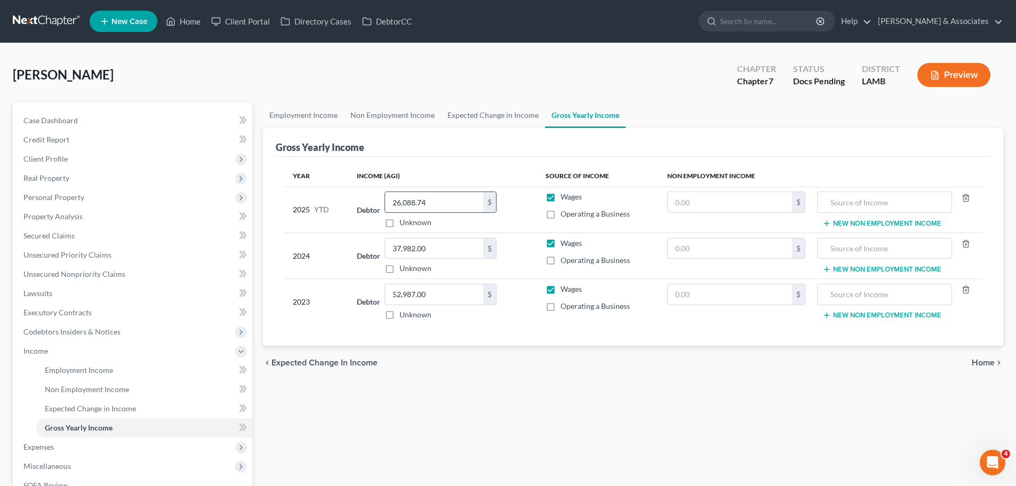
click at [449, 206] on input "26,088.74" at bounding box center [434, 202] width 98 height 20
type input "27,690.41"
click at [901, 412] on div "Employment Income Non Employment Income Expected Change in Income Gross Yearly …" at bounding box center [633, 338] width 751 height 473
click at [68, 124] on span "Case Dashboard" at bounding box center [50, 120] width 54 height 9
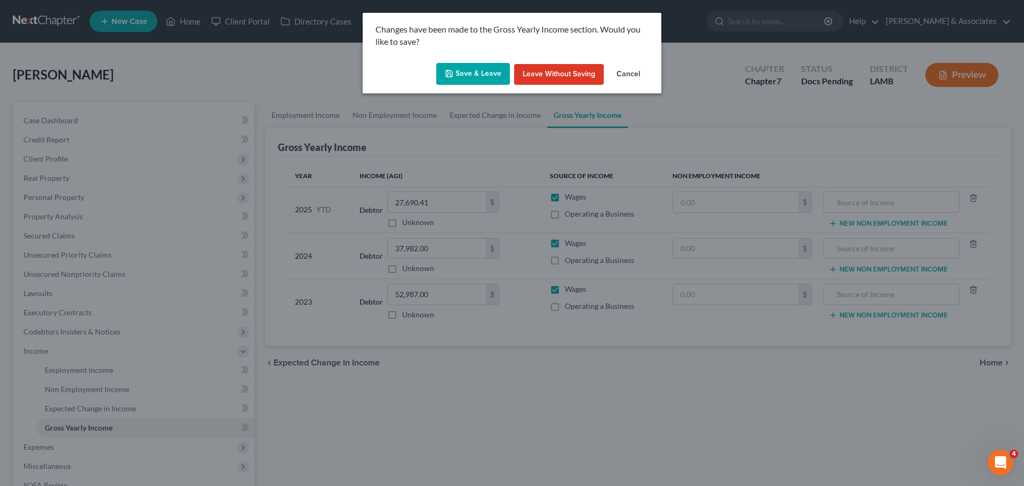
click at [471, 77] on button "Save & Leave" at bounding box center [473, 74] width 74 height 22
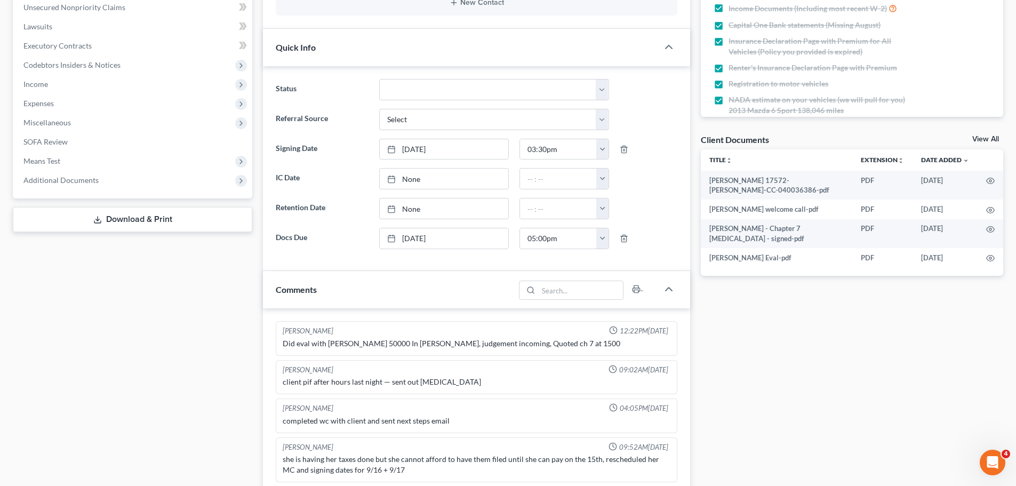
scroll to position [533, 0]
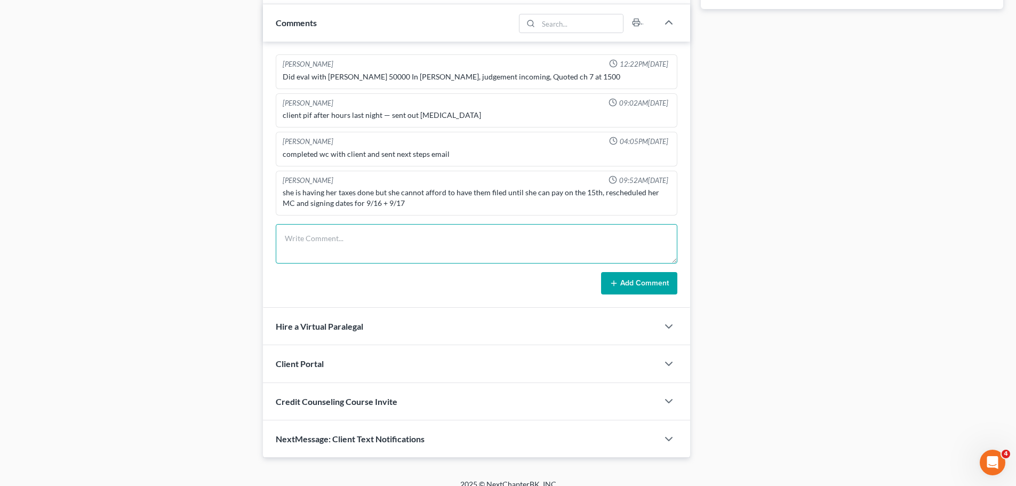
click at [390, 253] on textarea at bounding box center [477, 243] width 402 height 39
type textarea "updated AGI YTD to reflect the most recent pay stub we received from the client…"
click at [639, 284] on button "Add Comment" at bounding box center [639, 283] width 76 height 22
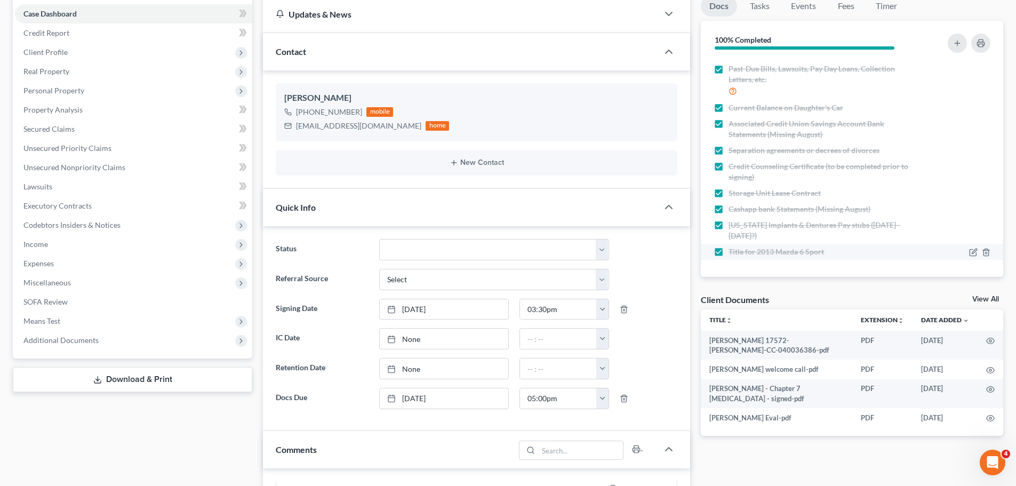
scroll to position [244, 0]
click at [113, 419] on div "Case Dashboard Payments Invoices Payments Payments Credit Report Client Profile" at bounding box center [132, 445] width 250 height 898
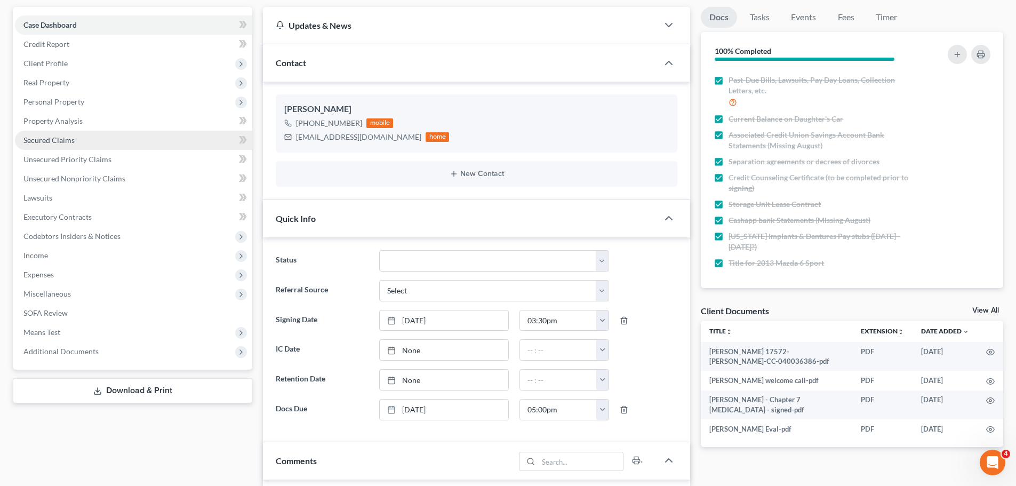
scroll to position [0, 0]
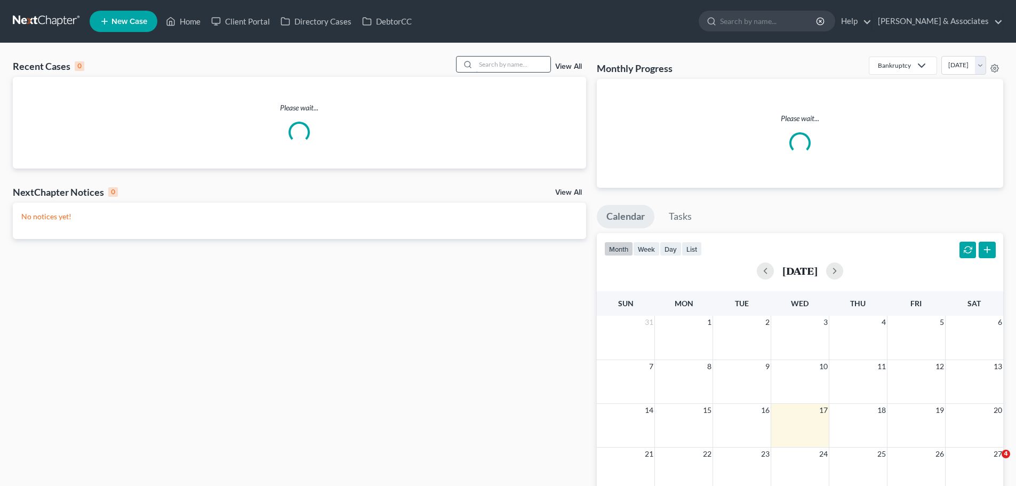
click at [519, 63] on input "search" at bounding box center [513, 64] width 75 height 15
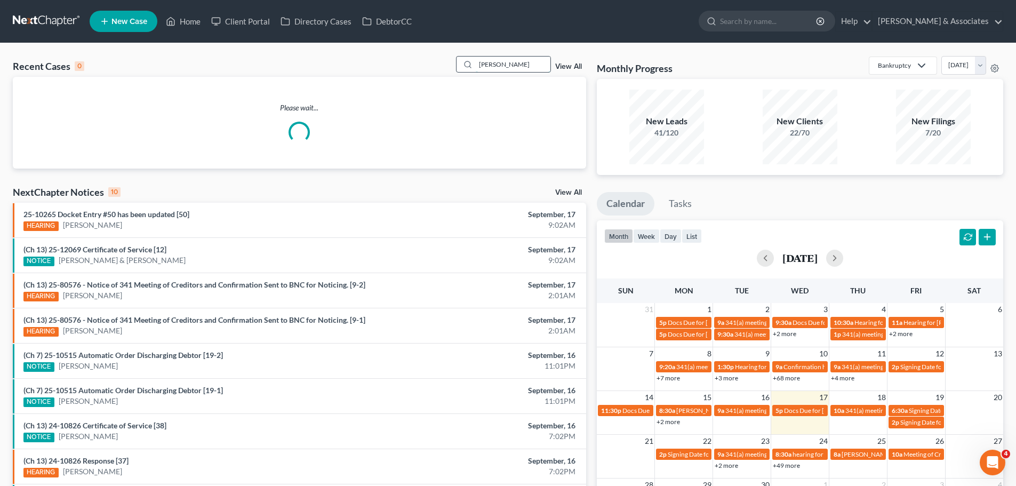
type input "jones"
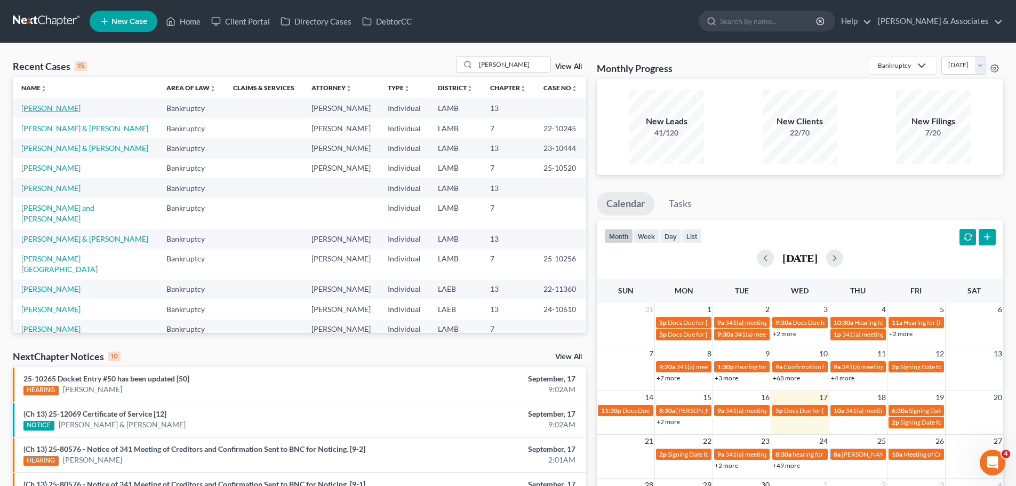
click at [30, 108] on link "[PERSON_NAME]" at bounding box center [50, 107] width 59 height 9
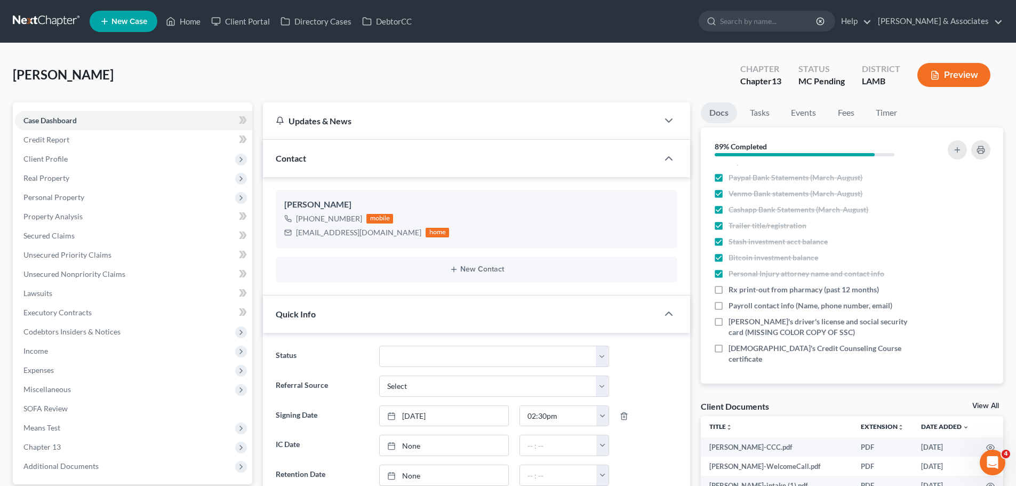
scroll to position [607, 0]
click at [832, 402] on div "Client Documents View All" at bounding box center [852, 407] width 302 height 15
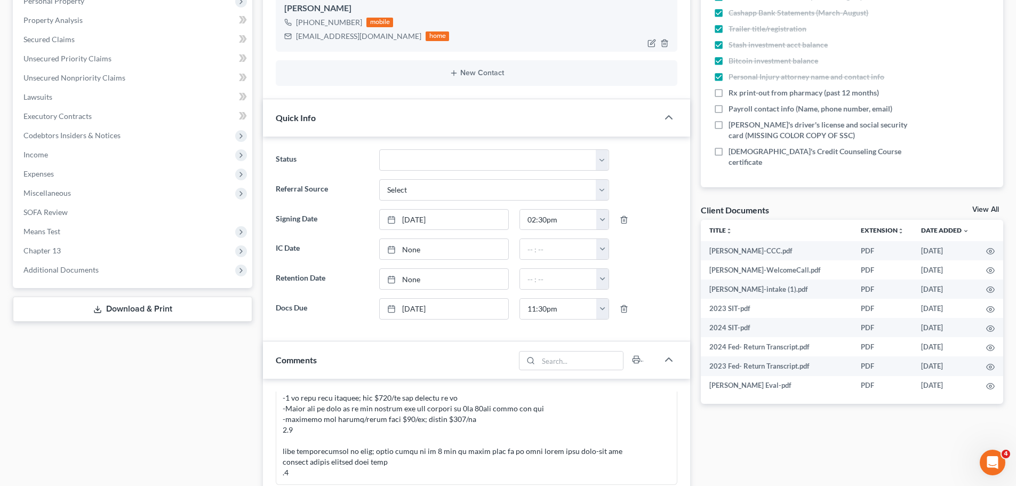
scroll to position [427, 0]
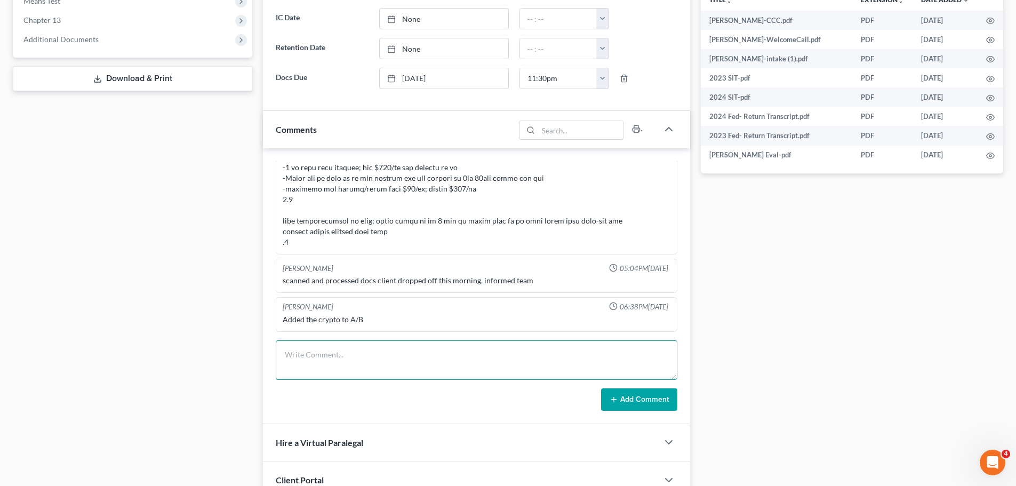
click at [437, 357] on textarea at bounding box center [477, 359] width 402 height 39
click at [364, 354] on textarea at bounding box center [477, 359] width 402 height 39
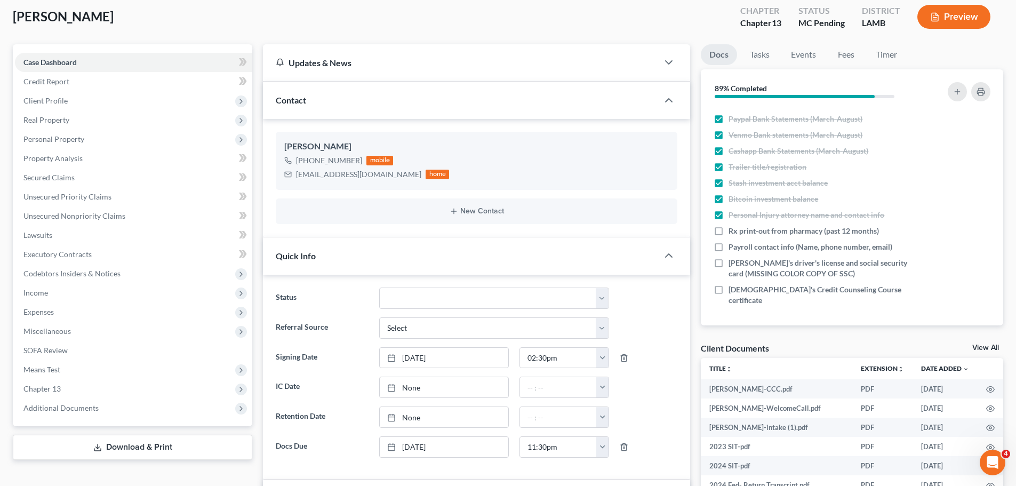
scroll to position [160, 0]
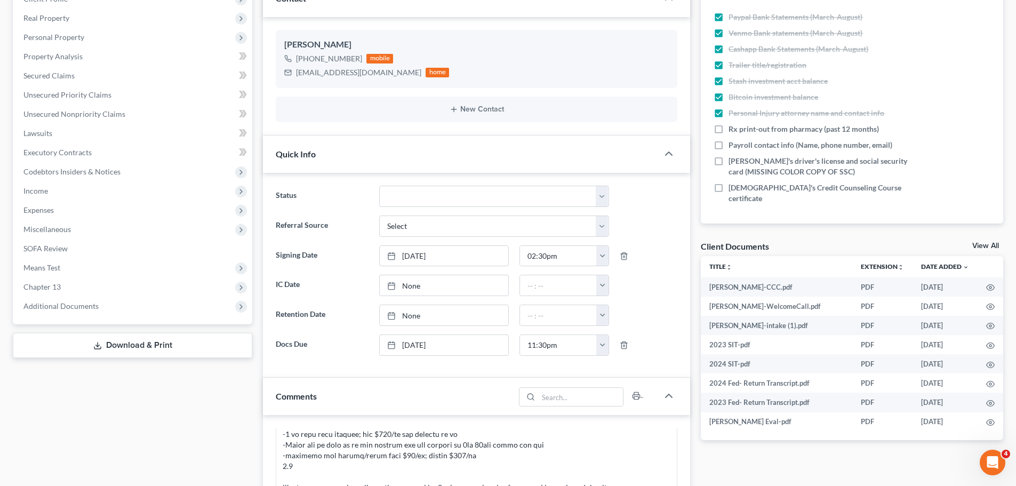
click at [703, 471] on div "Docs Tasks Events Fees Timer 89% Completed Nothing here yet! Signed Retainer Dr…" at bounding box center [851, 391] width 313 height 898
click at [137, 416] on div "Case Dashboard Payments Invoices Payments Payments Credit Report Client Profile" at bounding box center [132, 391] width 250 height 898
click at [45, 116] on span "Unsecured Nonpriority Claims" at bounding box center [74, 113] width 102 height 9
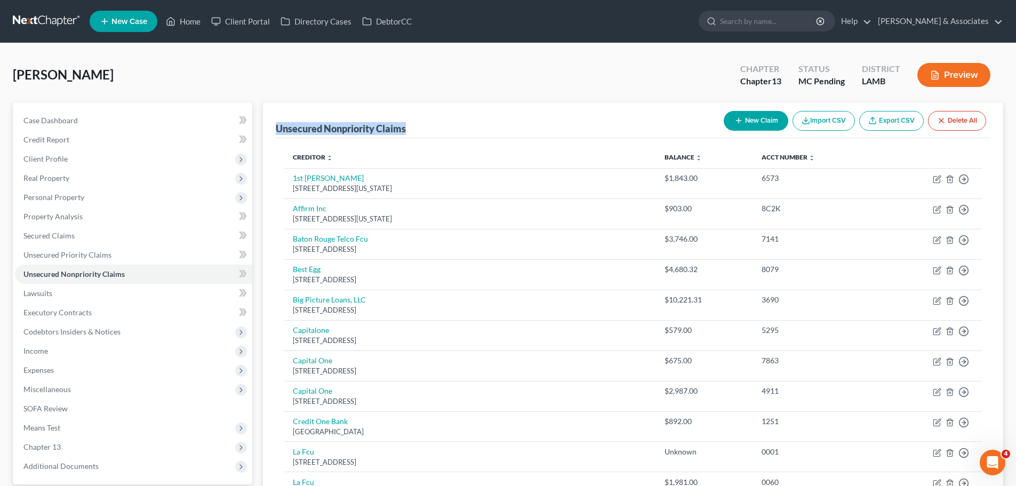
drag, startPoint x: 268, startPoint y: 120, endPoint x: 464, endPoint y: 119, distance: 196.8
click at [464, 119] on div "Unsecured Nonpriority Claims New Claim Import CSV Export CSV Delete All Credito…" at bounding box center [633, 459] width 740 height 714
click at [468, 120] on div "Unsecured Nonpriority Claims New Claim Import CSV Export CSV Delete All" at bounding box center [633, 120] width 714 height 36
drag, startPoint x: 480, startPoint y: 125, endPoint x: 417, endPoint y: 114, distance: 63.5
click at [472, 123] on div "Unsecured Nonpriority Claims New Claim Import CSV Export CSV Delete All" at bounding box center [633, 120] width 714 height 36
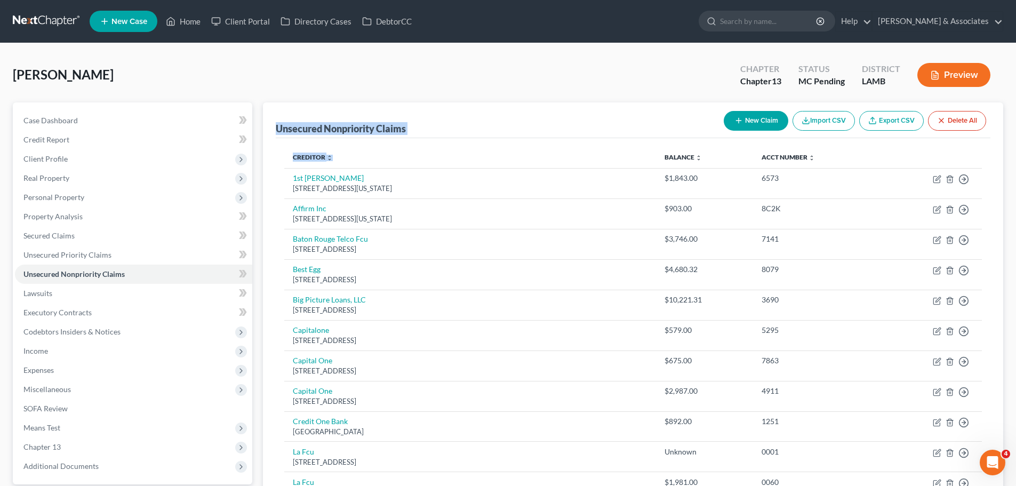
drag, startPoint x: 267, startPoint y: 107, endPoint x: 552, endPoint y: 158, distance: 290.2
click at [552, 158] on div "Unsecured Nonpriority Claims New Claim Import CSV Export CSV Delete All Credito…" at bounding box center [633, 459] width 740 height 714
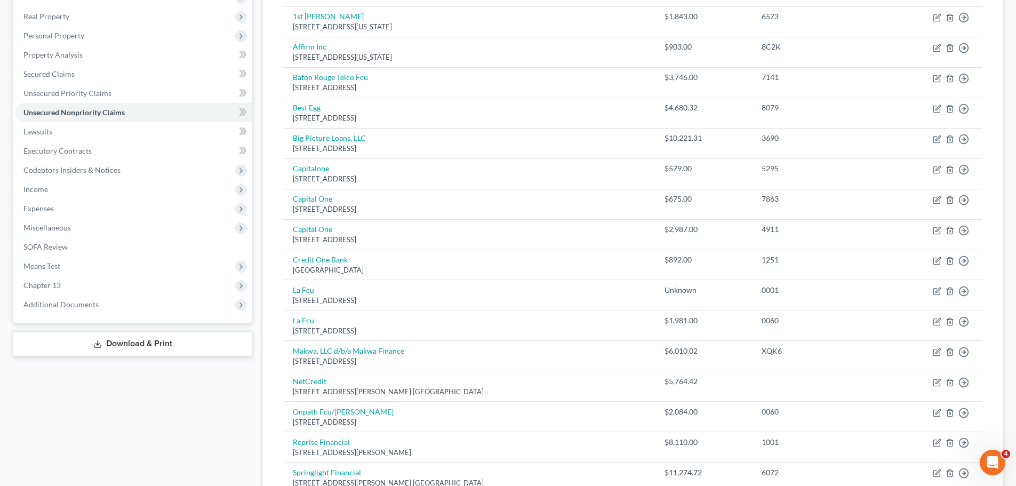
scroll to position [32, 0]
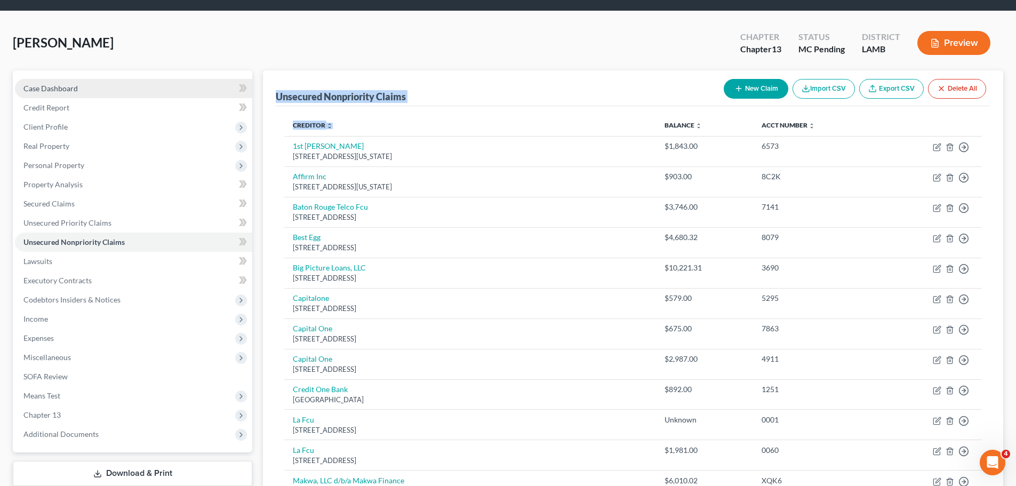
click at [59, 87] on span "Case Dashboard" at bounding box center [50, 88] width 54 height 9
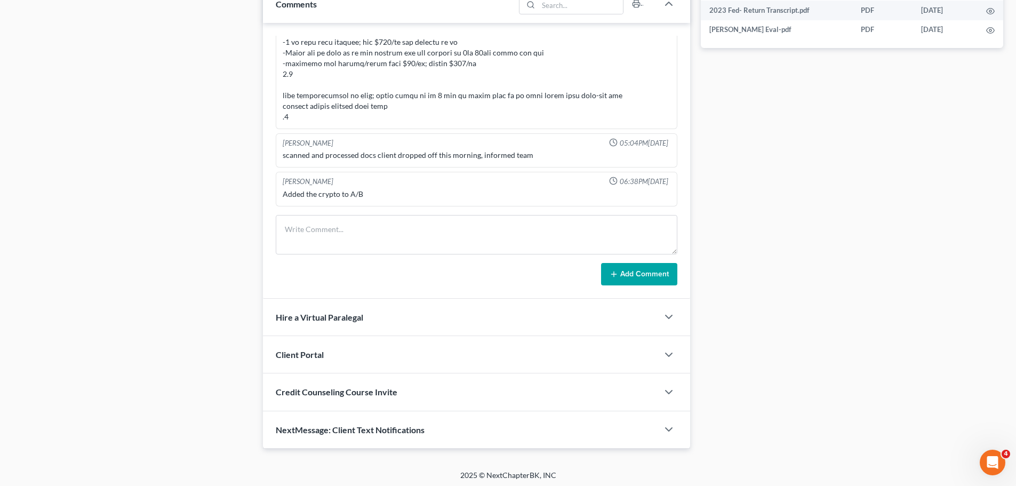
scroll to position [555, 0]
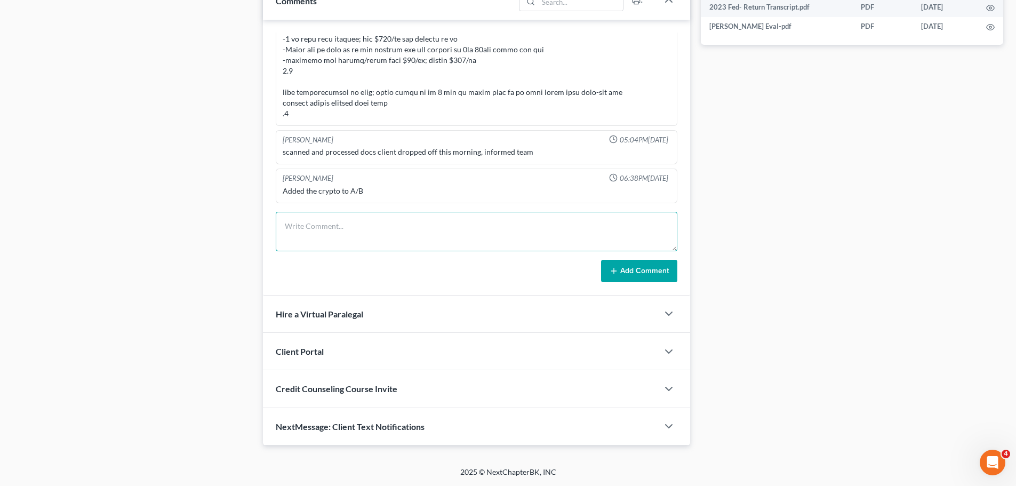
click at [369, 225] on textarea at bounding box center [477, 231] width 402 height 39
type textarea "a"
type textarea "P"
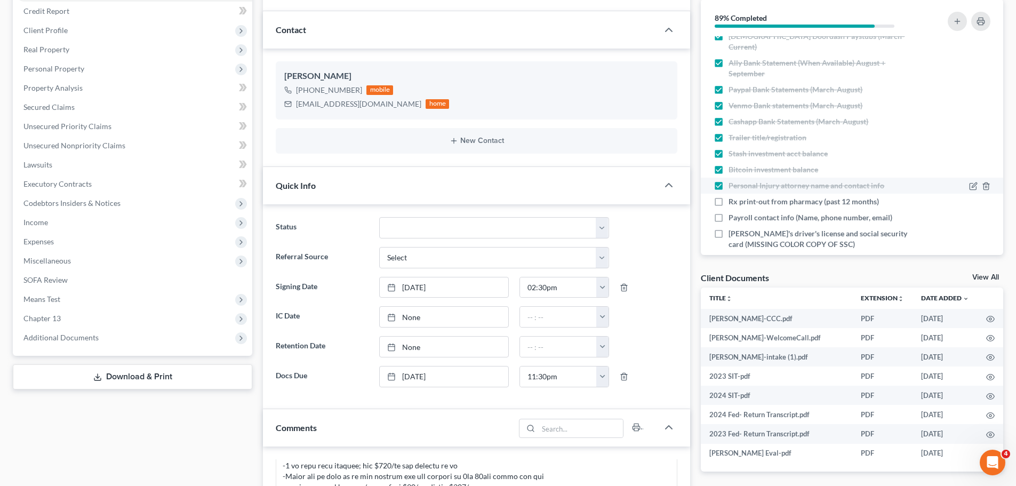
scroll to position [607, 0]
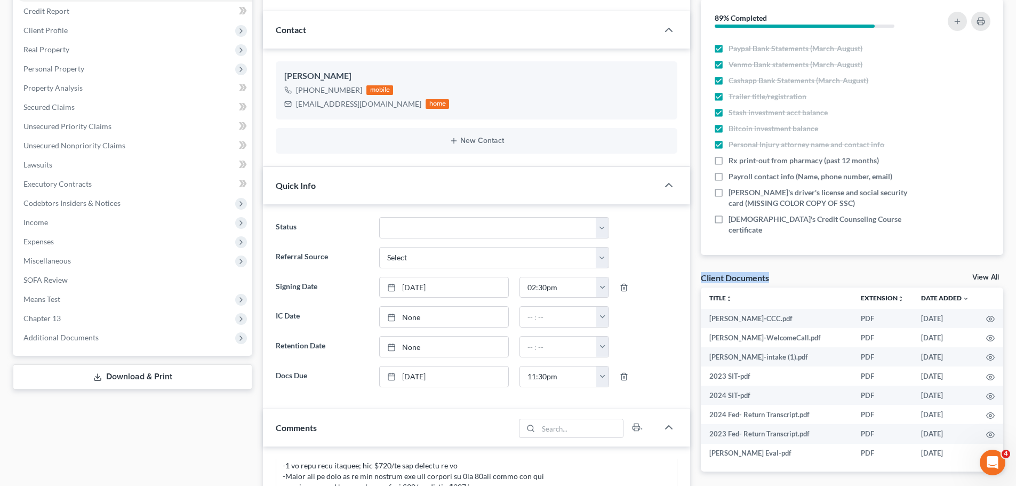
drag, startPoint x: 793, startPoint y: 277, endPoint x: 696, endPoint y: 276, distance: 97.0
click at [696, 276] on div "Docs Tasks Events Fees Timer 89% Completed Nothing here yet! Signed Retainer Dr…" at bounding box center [851, 423] width 313 height 898
click at [696, 275] on div "Docs Tasks Events Fees Timer 89% Completed Nothing here yet! Signed Retainer Dr…" at bounding box center [851, 423] width 313 height 898
drag, startPoint x: 702, startPoint y: 276, endPoint x: 777, endPoint y: 275, distance: 75.2
click at [777, 275] on div "Docs Tasks Events Fees Timer 89% Completed Nothing here yet! Signed Retainer Dr…" at bounding box center [851, 423] width 313 height 898
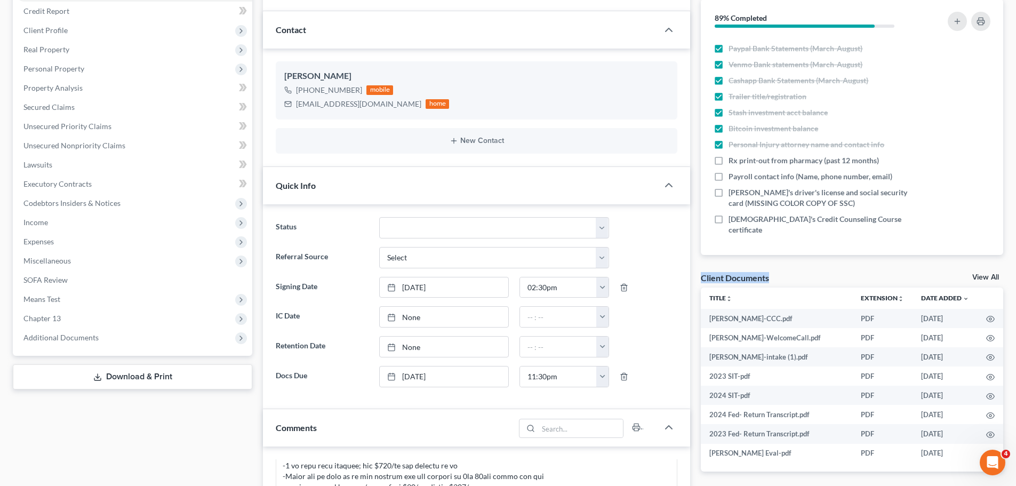
click at [777, 275] on div "Client Documents View All" at bounding box center [852, 279] width 302 height 15
drag, startPoint x: 777, startPoint y: 275, endPoint x: 699, endPoint y: 281, distance: 78.1
click at [699, 281] on div "Docs Tasks Events Fees Timer 89% Completed Nothing here yet! Signed Retainer Dr…" at bounding box center [851, 423] width 313 height 898
click at [700, 261] on div "Docs Tasks Events Fees Timer 89% Completed Nothing here yet! Signed Retainer Dr…" at bounding box center [851, 423] width 313 height 898
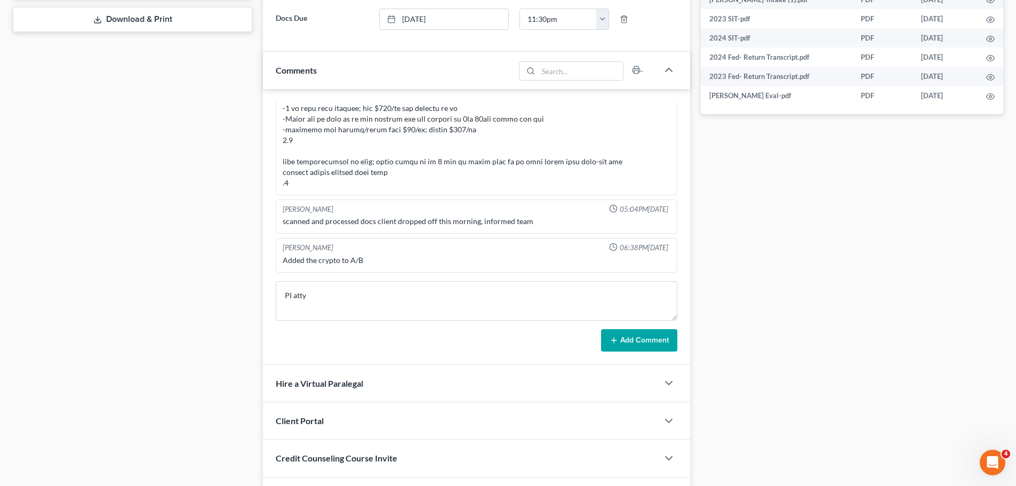
scroll to position [502, 0]
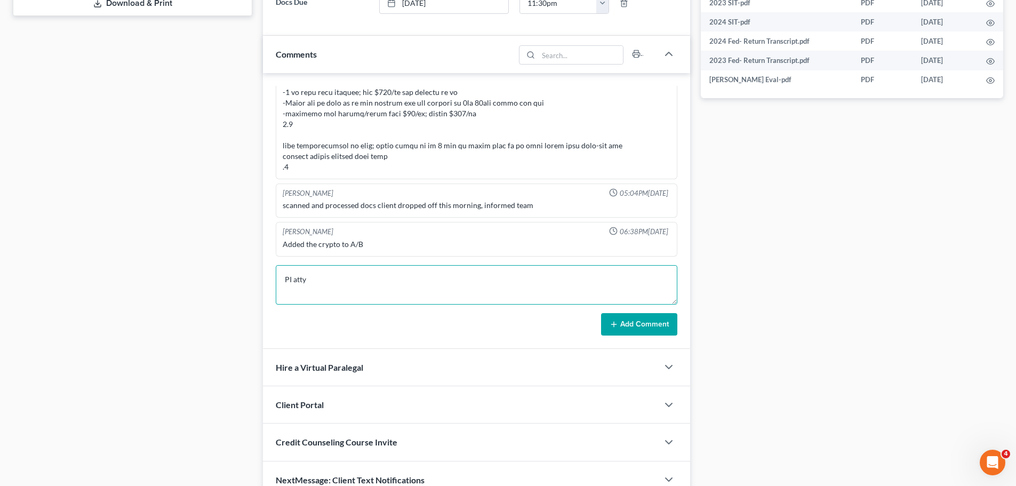
click at [366, 290] on textarea "PI atty" at bounding box center [477, 284] width 402 height 39
click at [519, 298] on textarea "PI atty" at bounding box center [477, 284] width 402 height 39
type textarea "P"
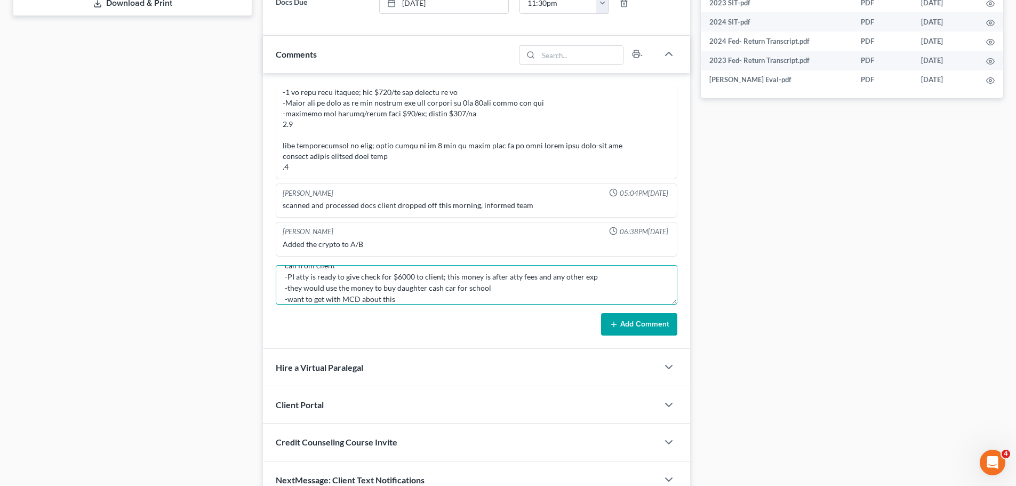
scroll to position [25, 0]
type textarea "call from client -PI atty is ready to give check for $6000 to client; this mone…"
click at [633, 325] on button "Add Comment" at bounding box center [639, 324] width 76 height 22
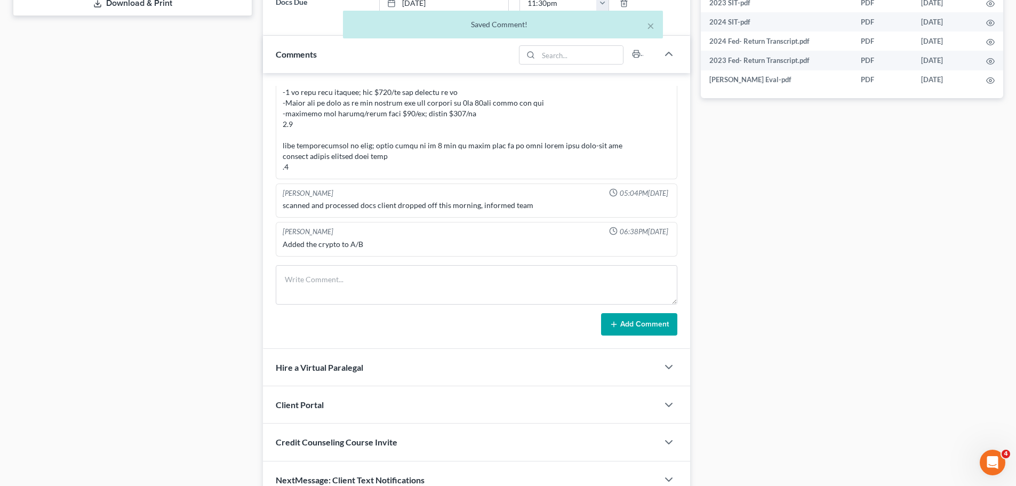
scroll to position [926, 0]
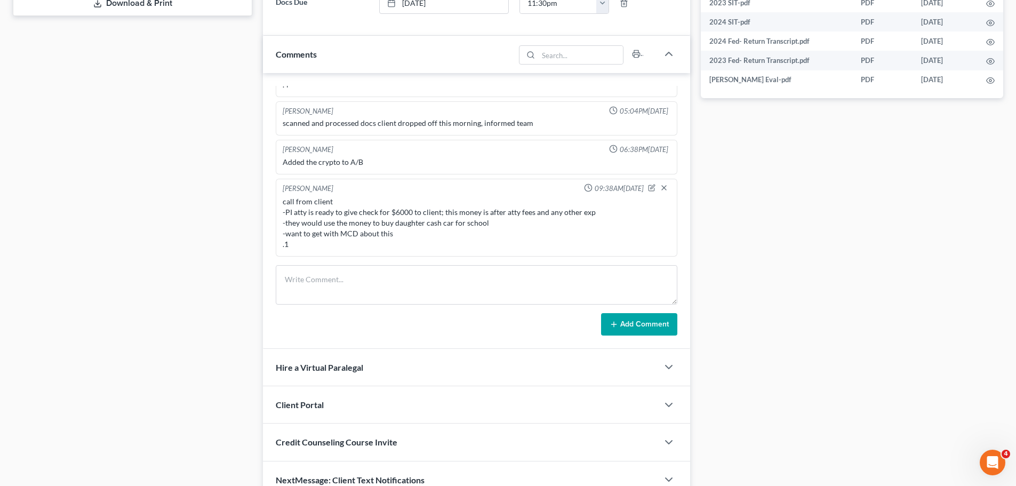
drag, startPoint x: 136, startPoint y: 218, endPoint x: 144, endPoint y: 128, distance: 89.9
click at [136, 217] on div "Case Dashboard Payments Invoices Payments Payments Credit Report Client Profile" at bounding box center [132, 50] width 250 height 898
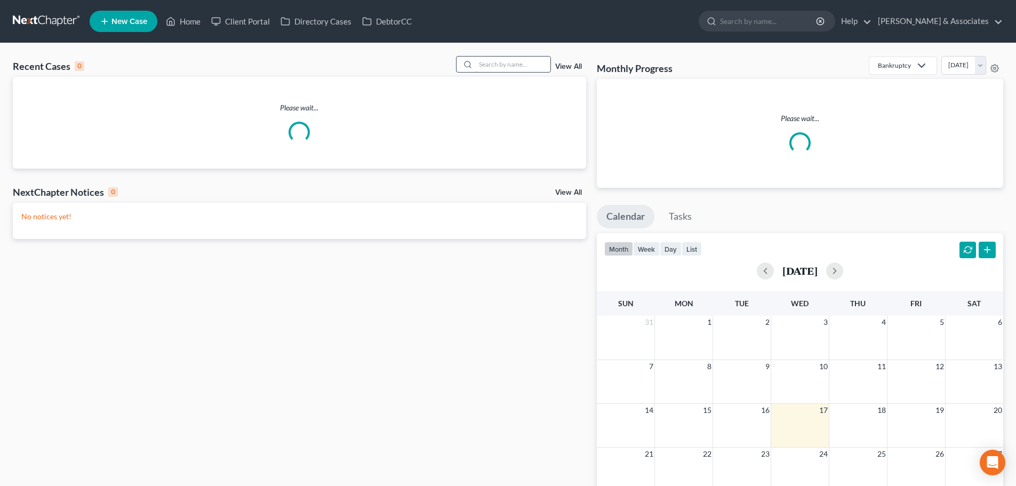
click at [538, 68] on input "search" at bounding box center [513, 64] width 75 height 15
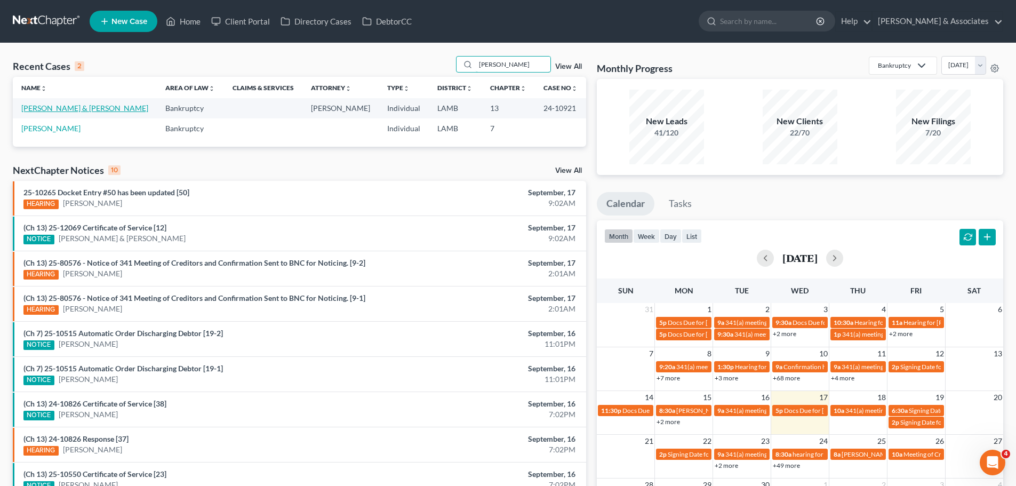
type input "gaines"
click at [46, 106] on link "[PERSON_NAME] & [PERSON_NAME]" at bounding box center [84, 107] width 127 height 9
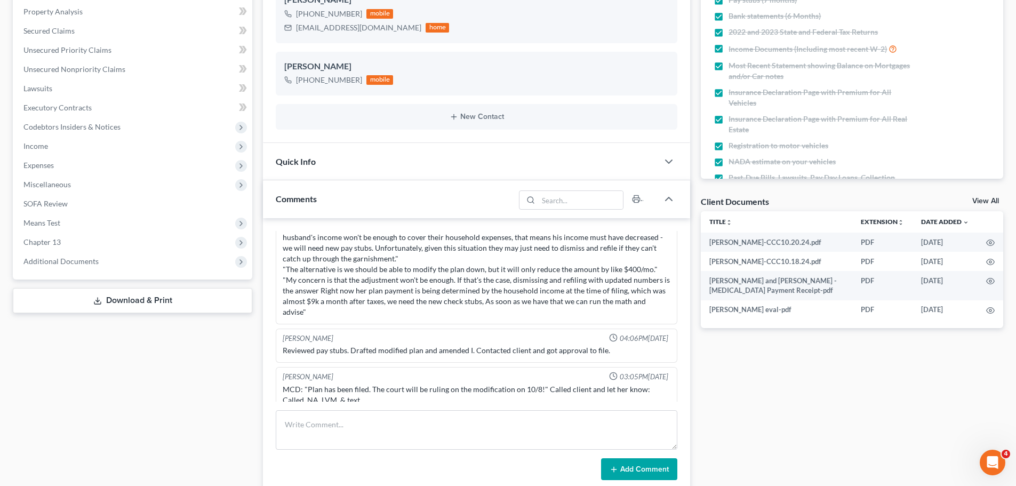
scroll to position [213, 0]
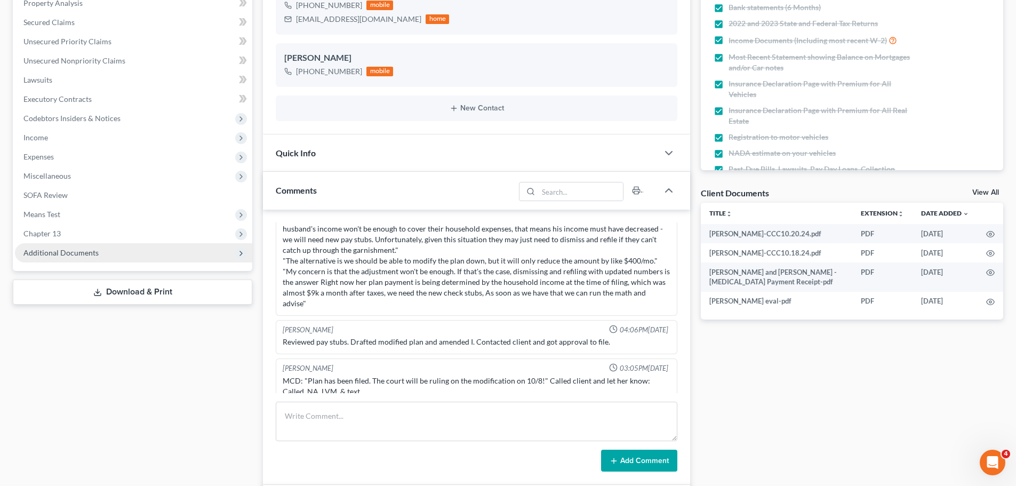
click at [71, 256] on span "Additional Documents" at bounding box center [60, 252] width 75 height 9
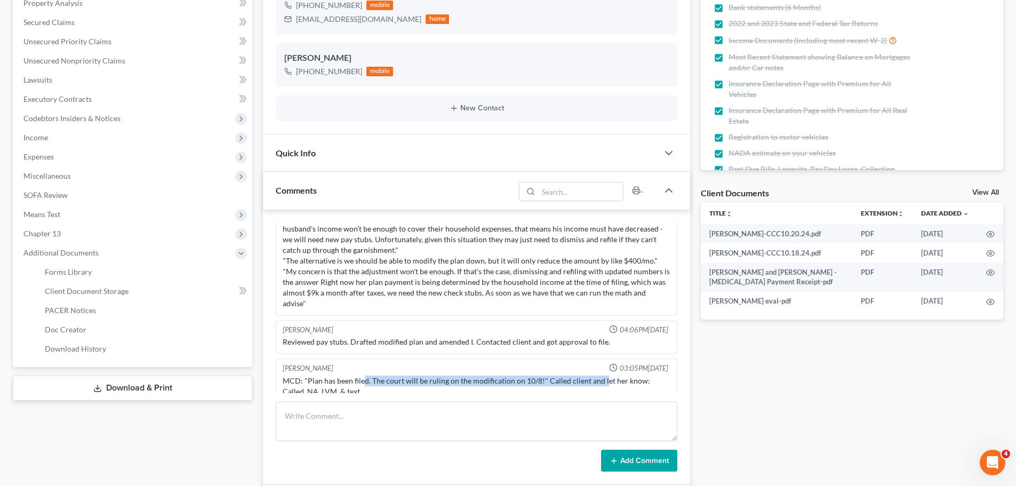
drag, startPoint x: 362, startPoint y: 371, endPoint x: 601, endPoint y: 373, distance: 239.9
click at [601, 375] on div "MCD: "Plan has been filed. The court will be ruling on the modification on 10/8…" at bounding box center [477, 385] width 388 height 21
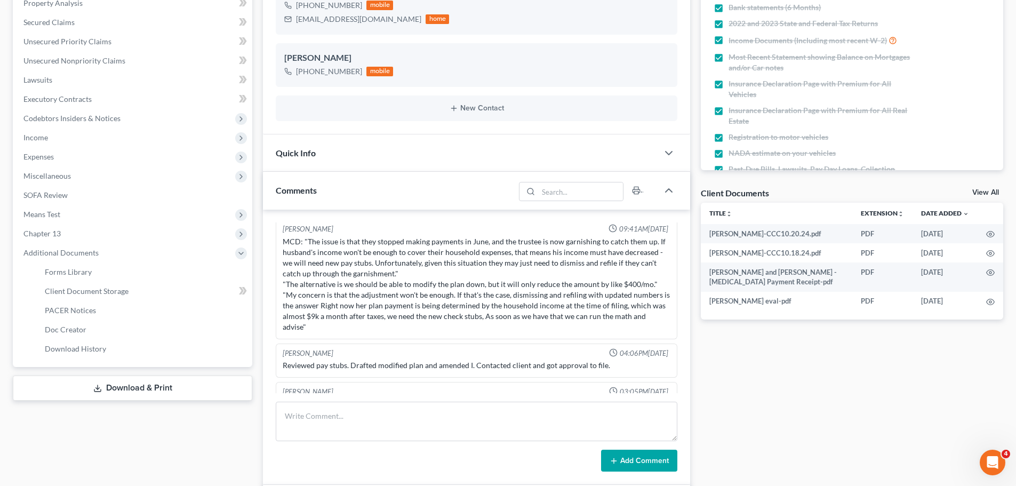
scroll to position [1741, 0]
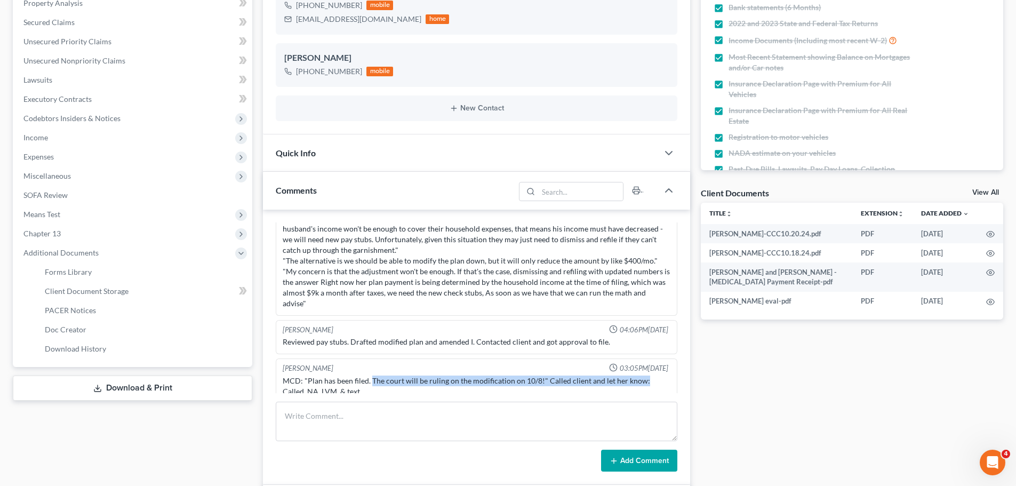
drag, startPoint x: 371, startPoint y: 371, endPoint x: 665, endPoint y: 363, distance: 295.0
click at [665, 363] on div "Kat Chouinard 03:05PM, 09/09/2025 MCD: "Plan has been filed. The court will be …" at bounding box center [477, 380] width 402 height 45
click at [647, 375] on div "MCD: "Plan has been filed. The court will be ruling on the modification on 10/8…" at bounding box center [477, 385] width 388 height 21
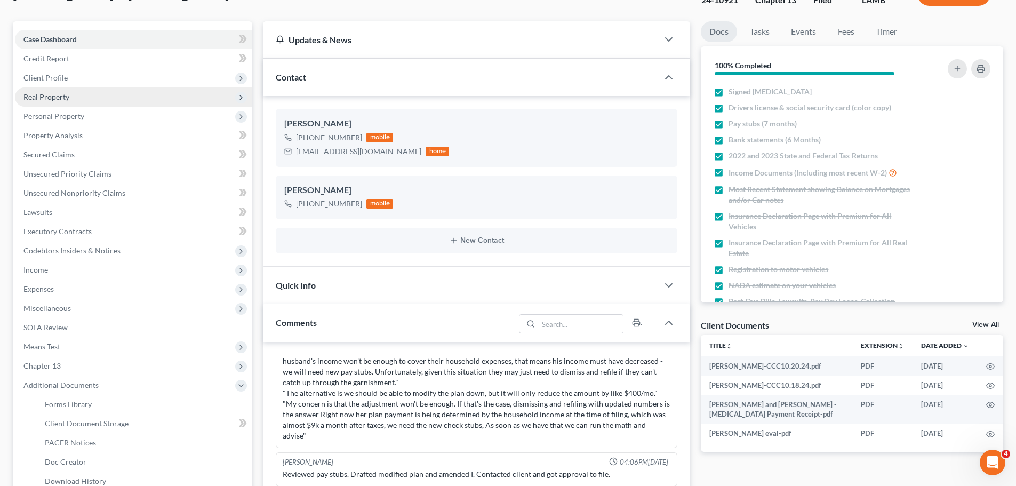
scroll to position [0, 0]
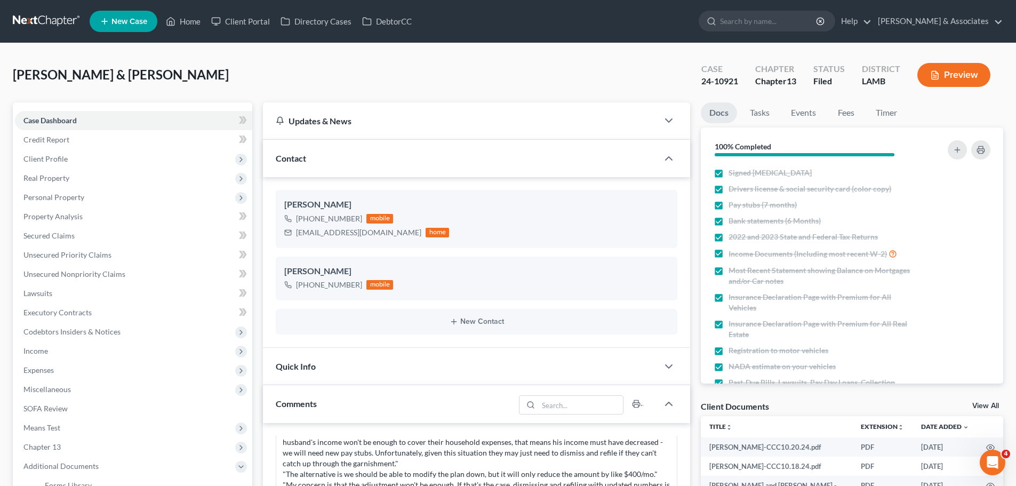
click at [50, 21] on link at bounding box center [47, 21] width 68 height 19
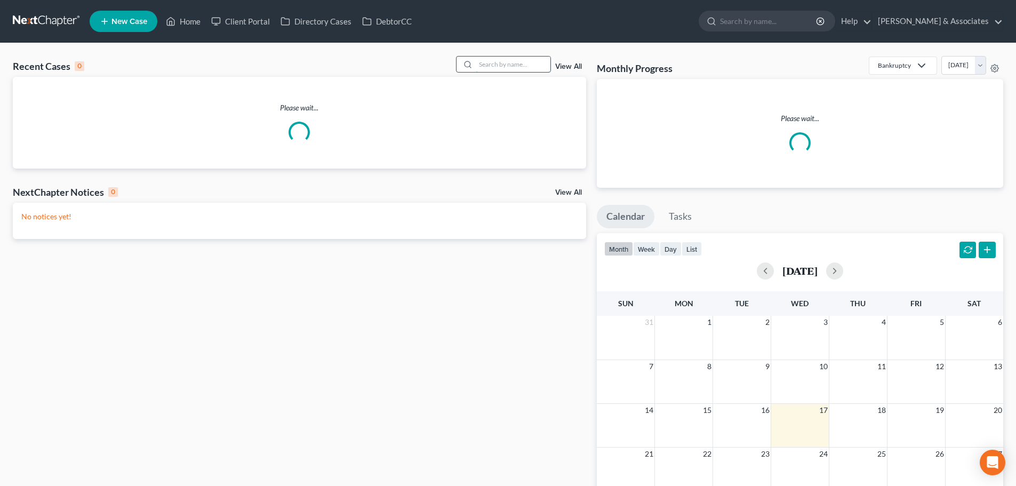
click at [543, 61] on input "search" at bounding box center [513, 64] width 75 height 15
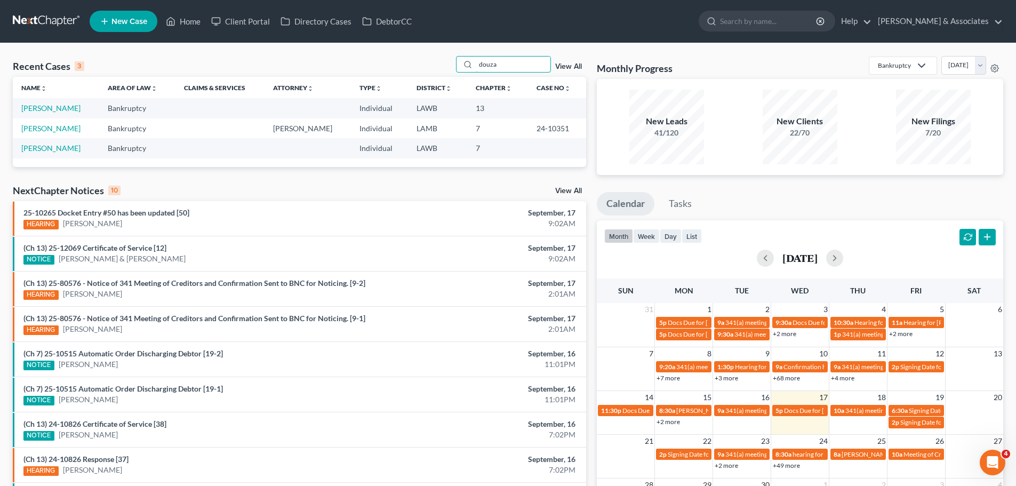
drag, startPoint x: 497, startPoint y: 63, endPoint x: 421, endPoint y: 57, distance: 77.0
click at [421, 57] on div "Recent Cases 3 douza View All" at bounding box center [299, 66] width 573 height 21
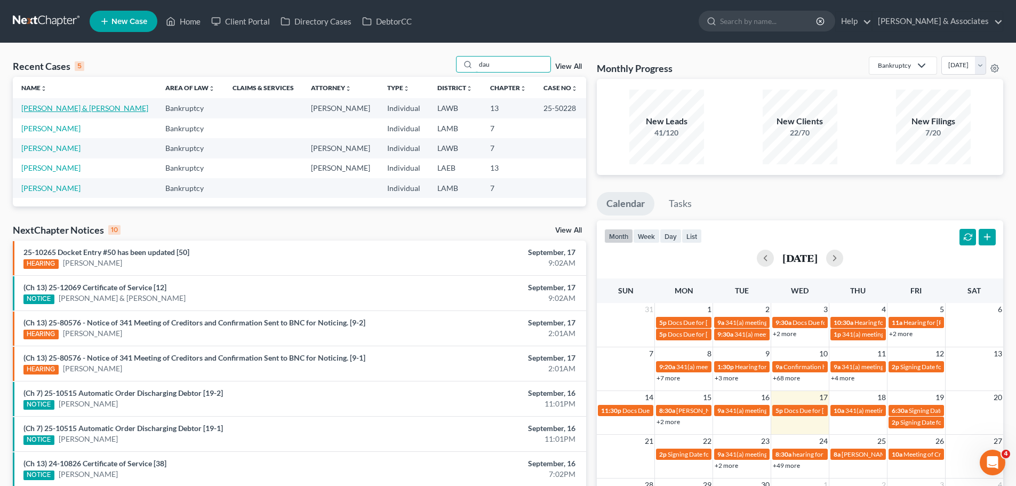
type input "dau"
click at [84, 105] on link "[PERSON_NAME] & [PERSON_NAME]" at bounding box center [84, 107] width 127 height 9
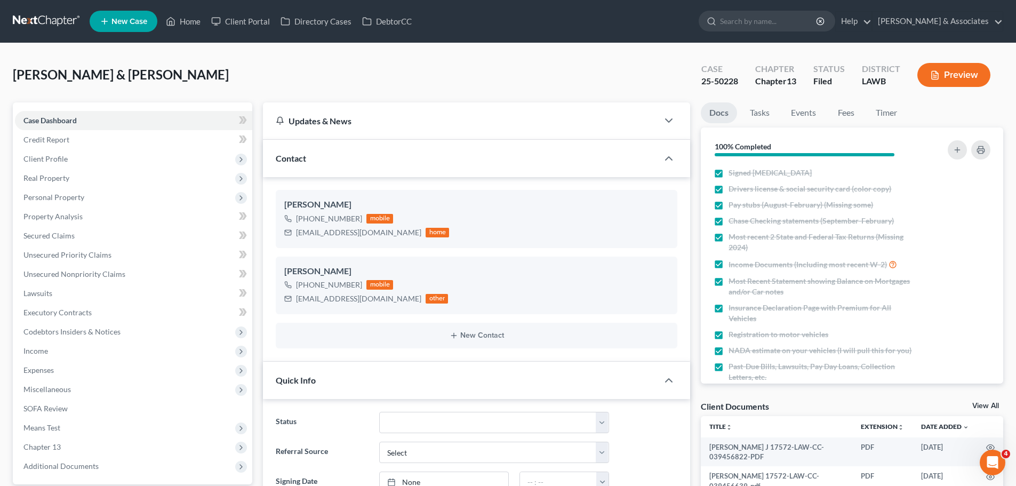
click at [62, 21] on link at bounding box center [47, 21] width 68 height 19
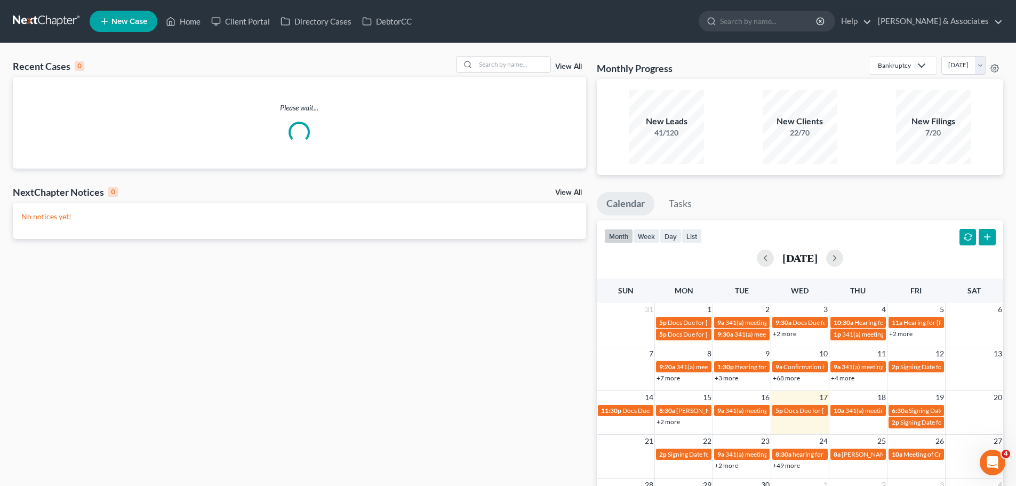
click at [532, 74] on div "Recent Cases 0 View All" at bounding box center [299, 66] width 573 height 21
click at [539, 65] on input "search" at bounding box center [513, 64] width 75 height 15
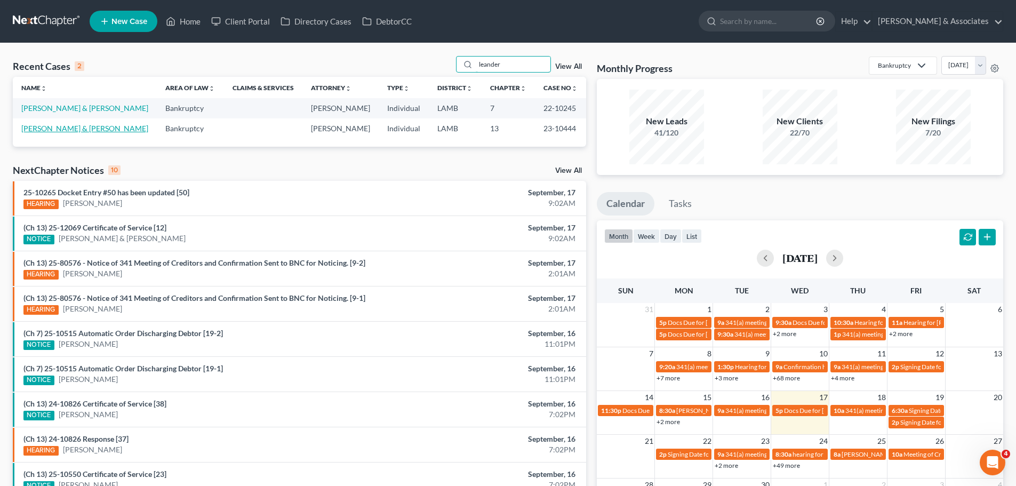
type input "leander"
click at [53, 126] on link "[PERSON_NAME] & [PERSON_NAME]" at bounding box center [84, 128] width 127 height 9
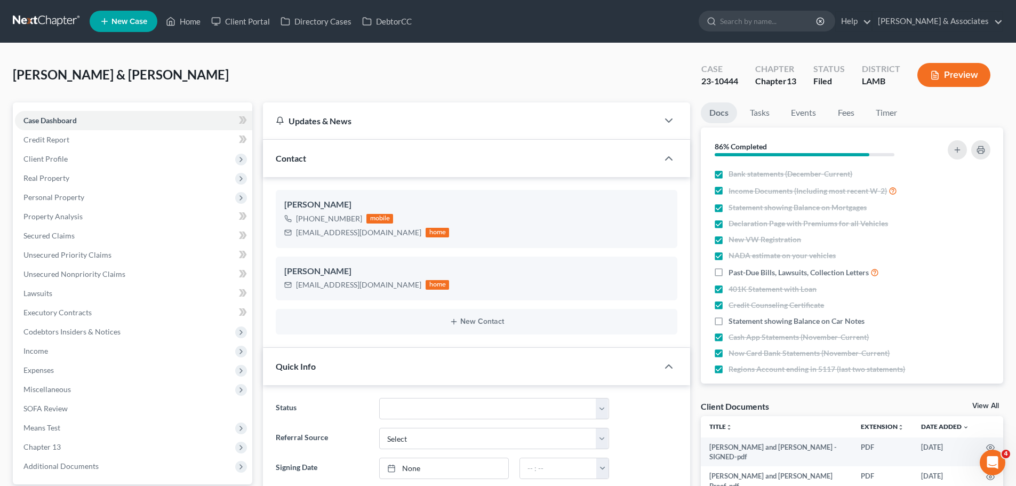
scroll to position [3301, 0]
click at [79, 440] on span "Chapter 13" at bounding box center [133, 446] width 237 height 19
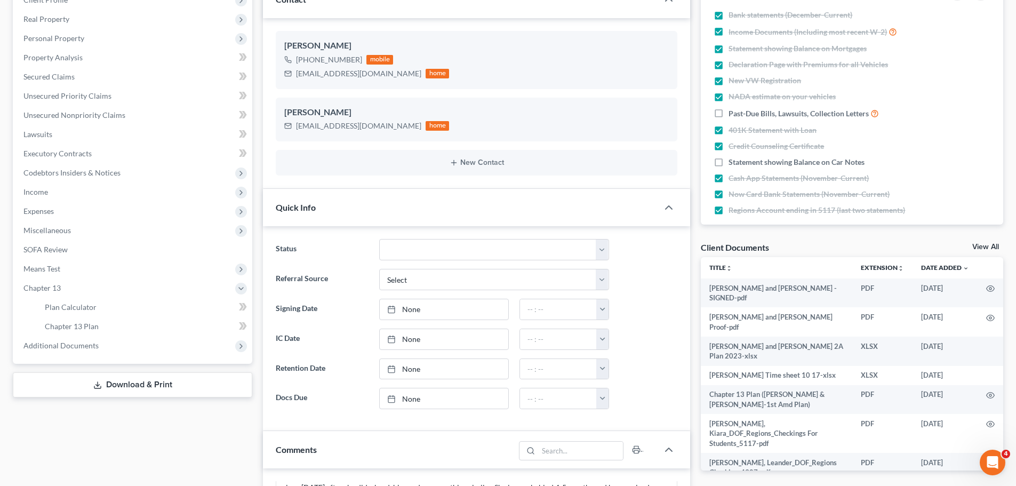
scroll to position [160, 0]
click at [83, 321] on span "Chapter 13 Plan" at bounding box center [72, 324] width 54 height 9
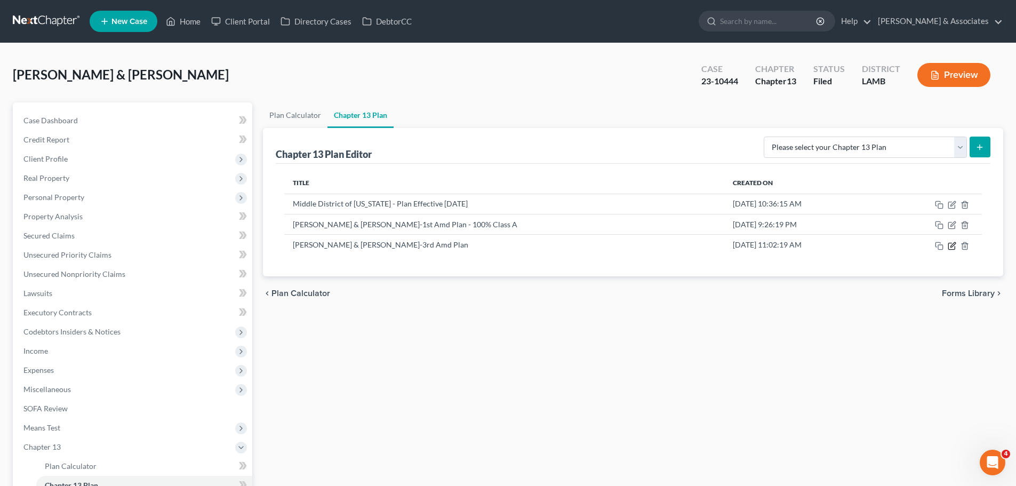
click at [951, 245] on icon "button" at bounding box center [951, 246] width 9 height 9
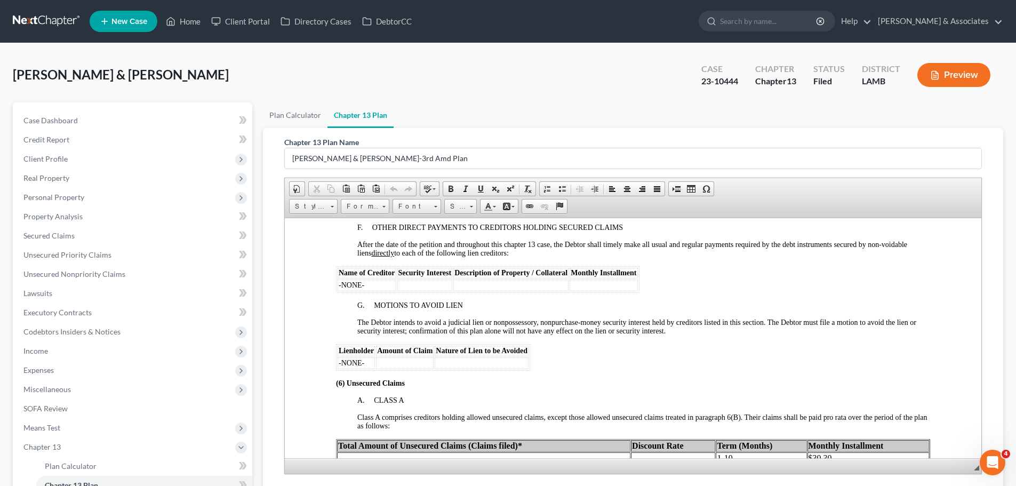
scroll to position [1600, 0]
